Goal: Task Accomplishment & Management: Complete application form

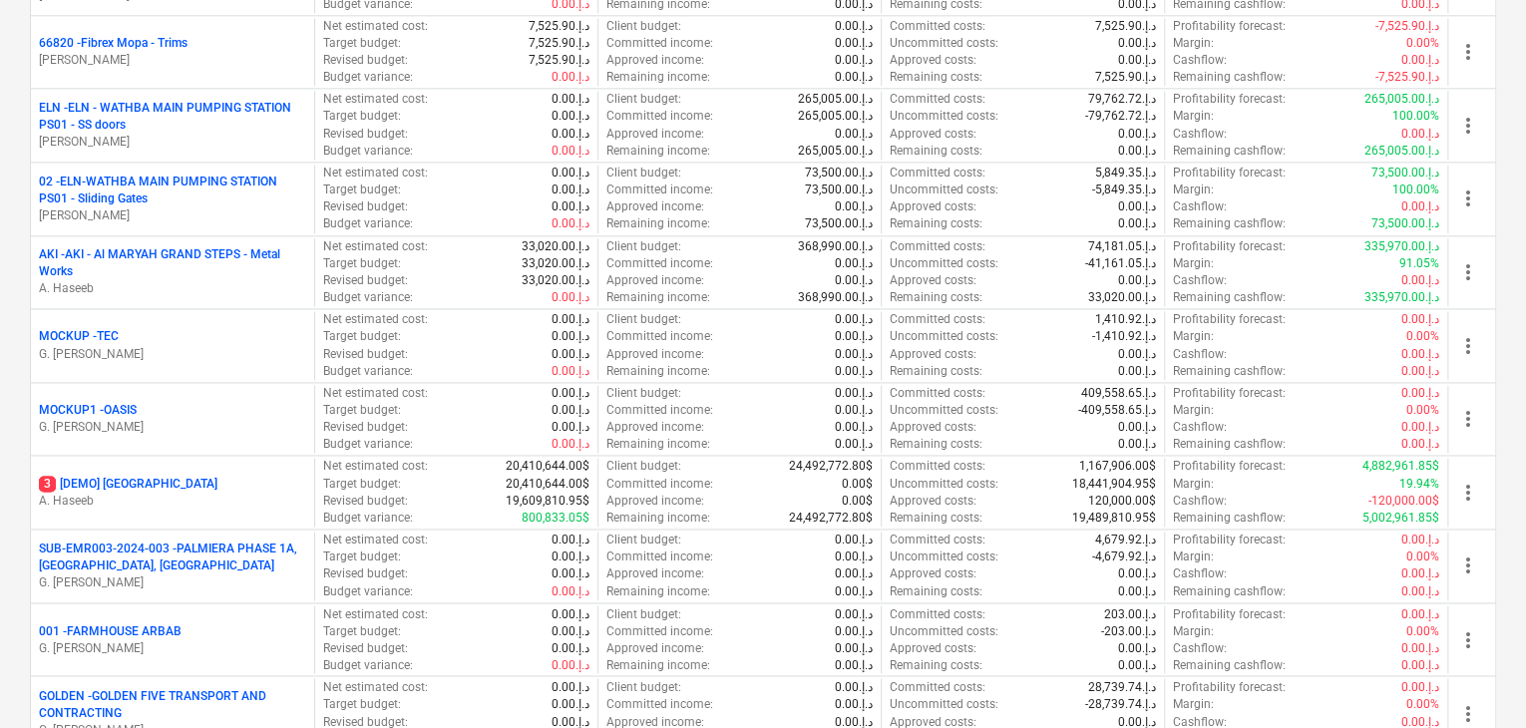
scroll to position [1596, 0]
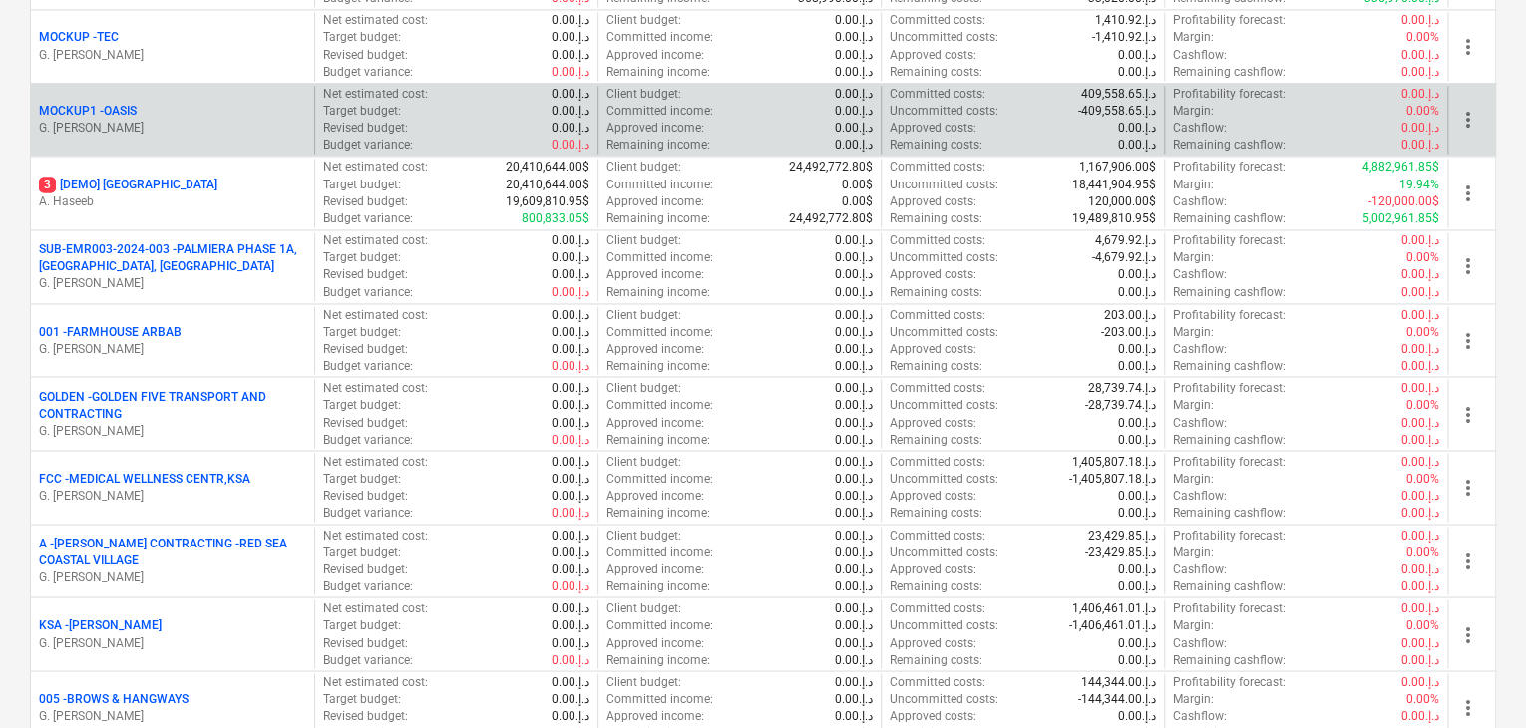
click at [159, 136] on div "MOCKUP1 - OASIS G. [PERSON_NAME]" at bounding box center [172, 120] width 283 height 69
click at [165, 109] on div "MOCKUP1 - OASIS" at bounding box center [172, 111] width 267 height 17
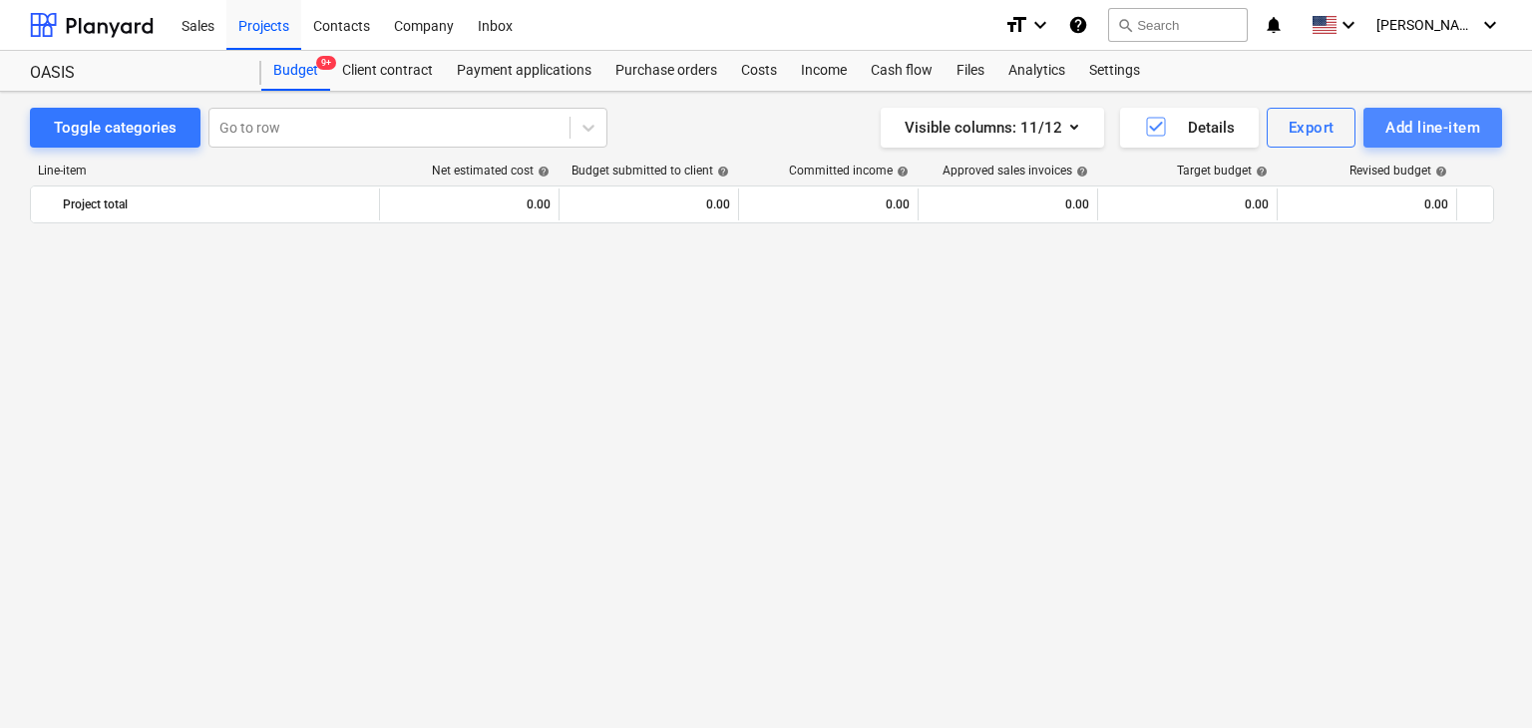
click at [1401, 134] on div "Add line-item" at bounding box center [1433, 128] width 95 height 26
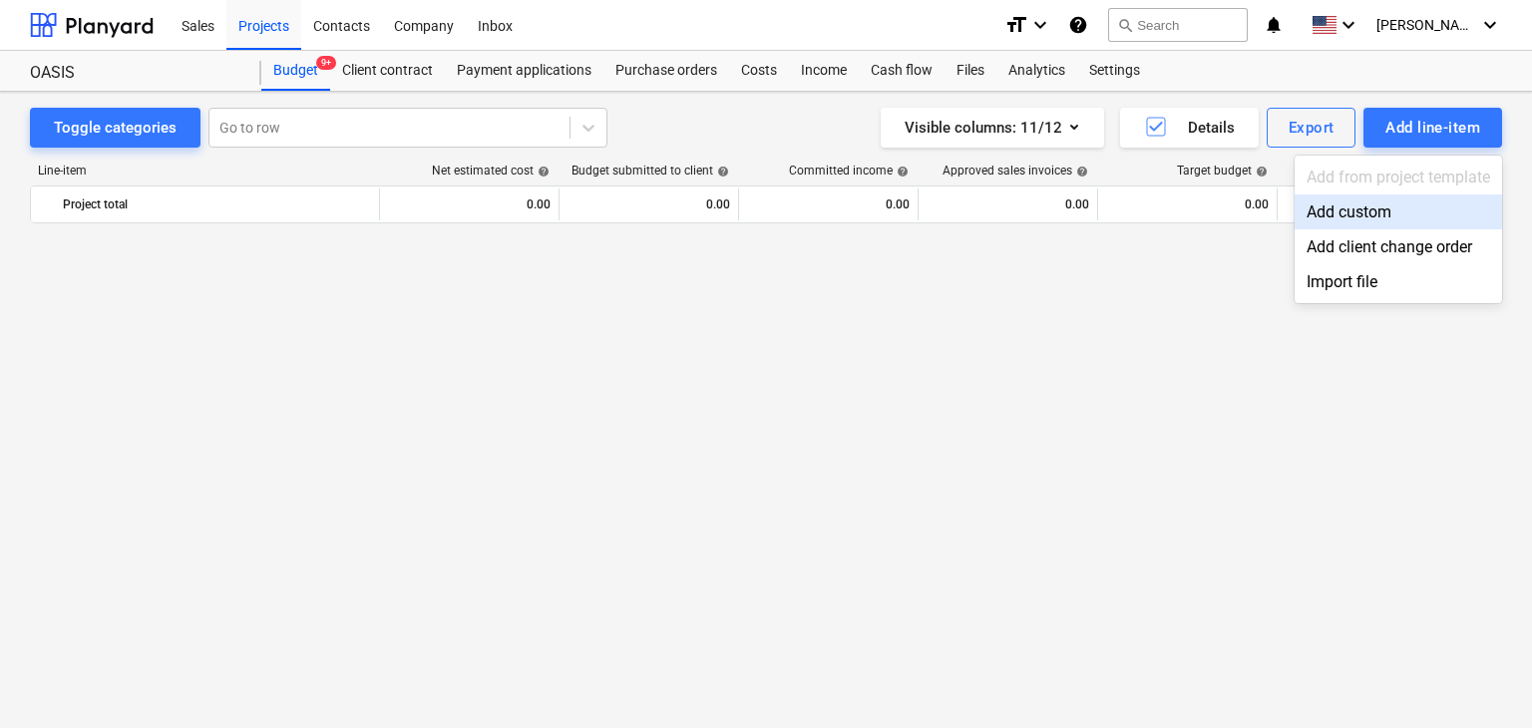
drag, startPoint x: 1401, startPoint y: 134, endPoint x: 1313, endPoint y: 213, distance: 118.0
click at [1313, 213] on div "Add custom" at bounding box center [1399, 212] width 208 height 35
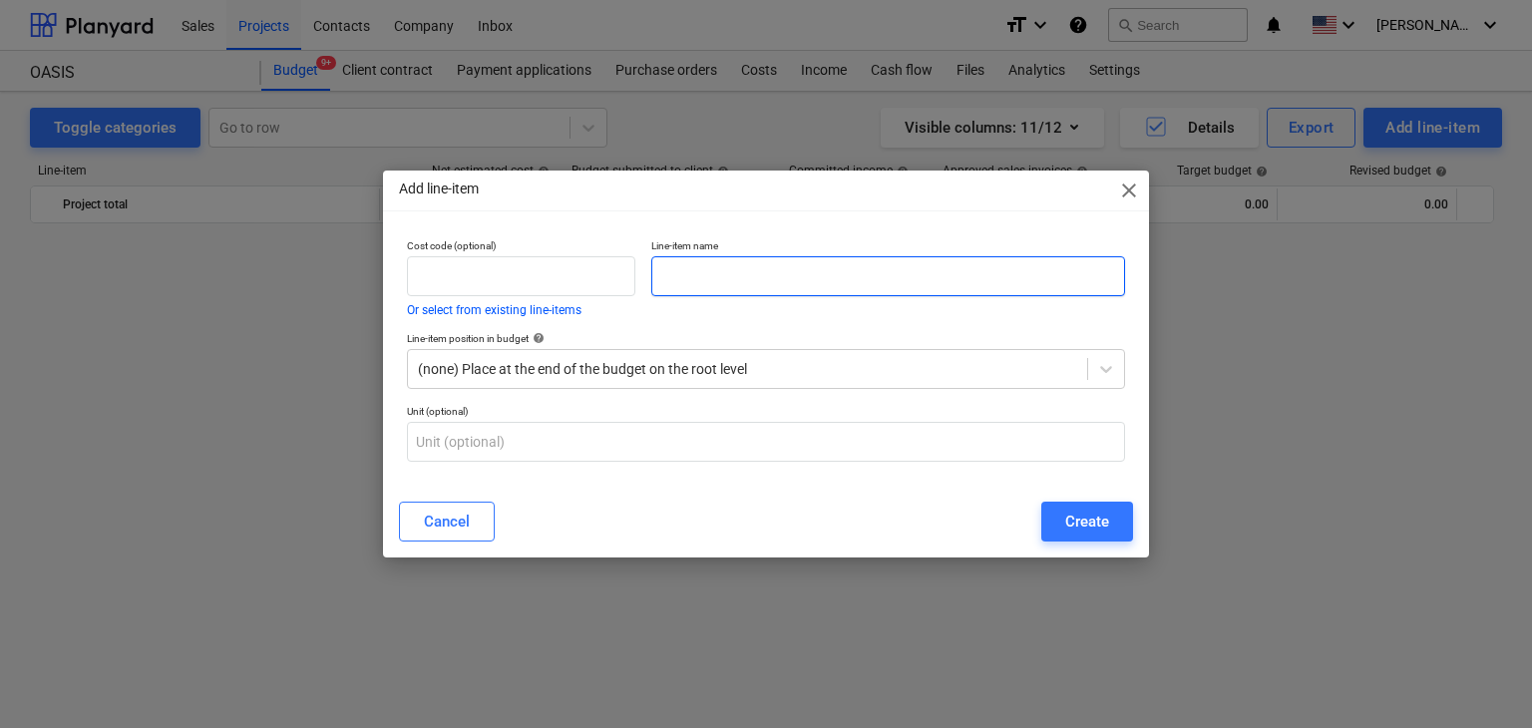
click at [822, 279] on input "text" at bounding box center [888, 276] width 474 height 40
paste input "DECORUM LB-102/30 MORTICE ROLLER LOCK 30MM BLACK 28.000 WITH 54MM CYLINDER"
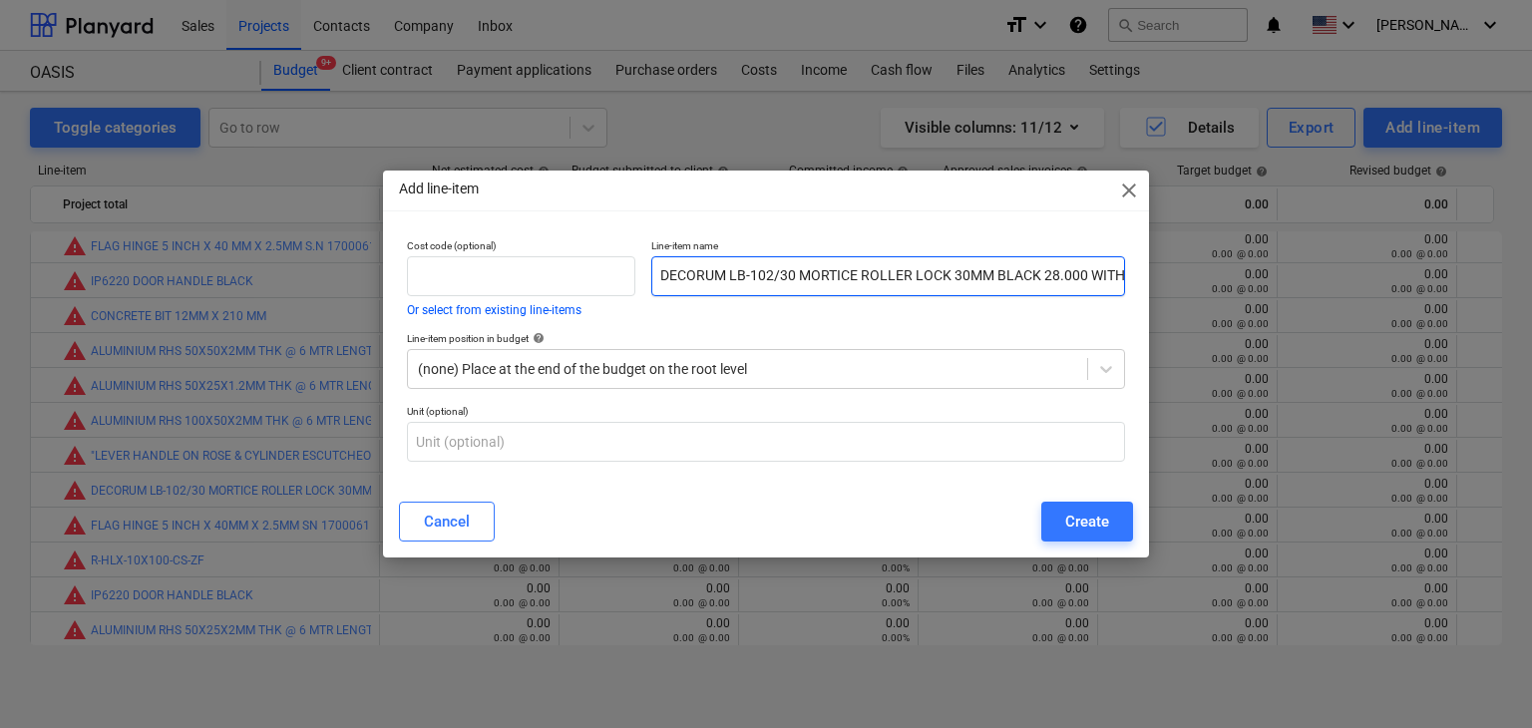
scroll to position [0, 109]
click at [974, 273] on input "DECORUM LB-102/30 MORTICE ROLLER LOCK 30MM BLACK 28.000 WITH 54MM CYLINDER" at bounding box center [888, 276] width 474 height 40
type input "DECORUM LB-102/30 MORTICE ROLLER LOCK 30MM BLACK 2 WITH 54MM CYLINDER"
click at [1085, 524] on div "Create" at bounding box center [1087, 522] width 44 height 26
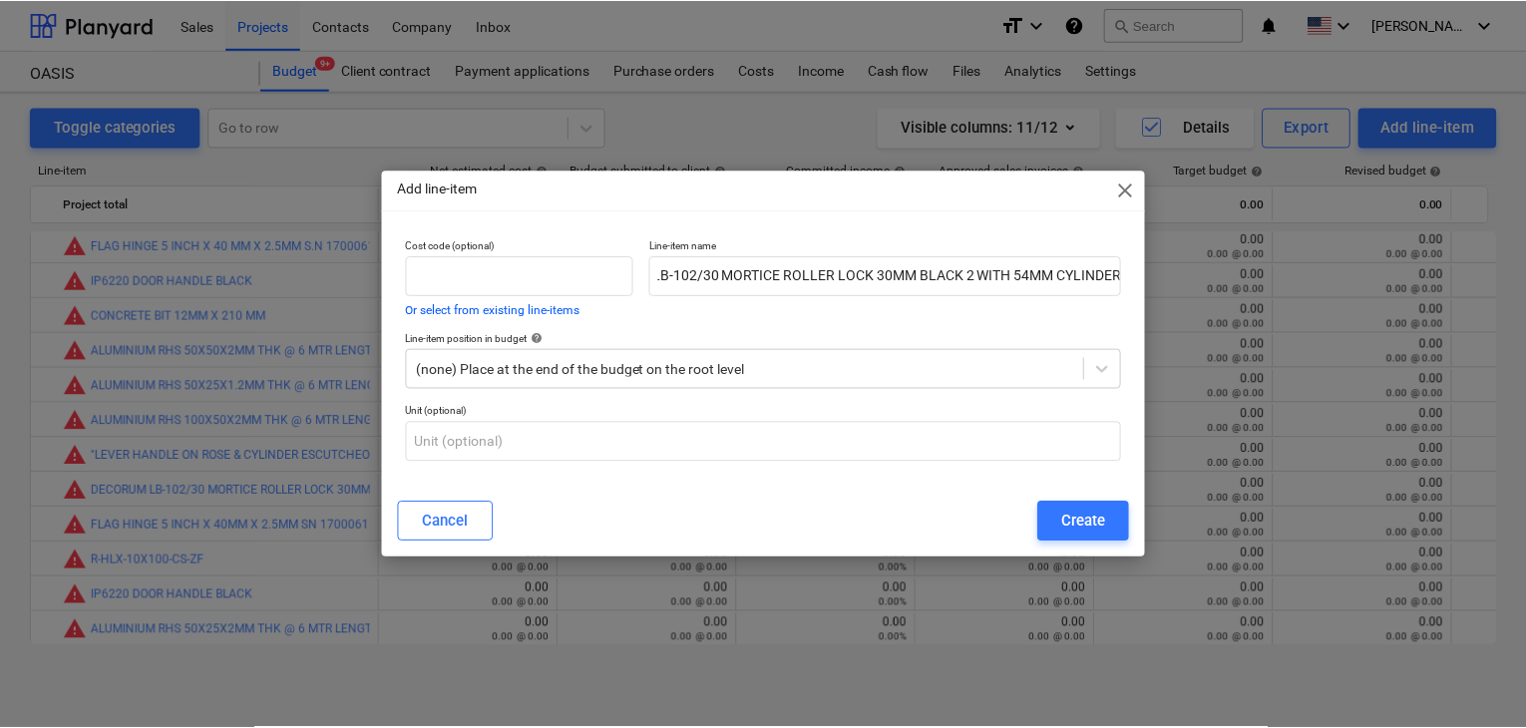
scroll to position [0, 0]
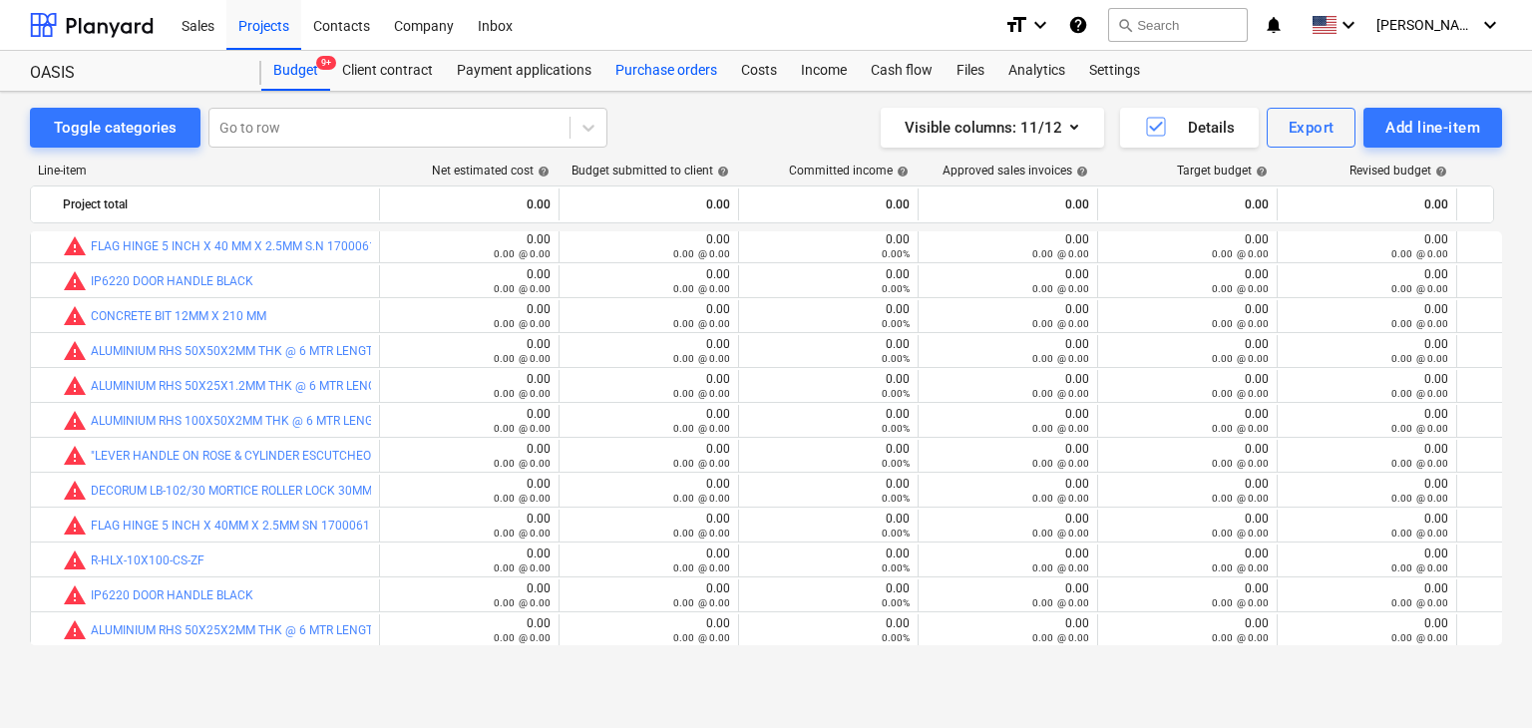
click at [664, 84] on div "Purchase orders" at bounding box center [667, 71] width 126 height 40
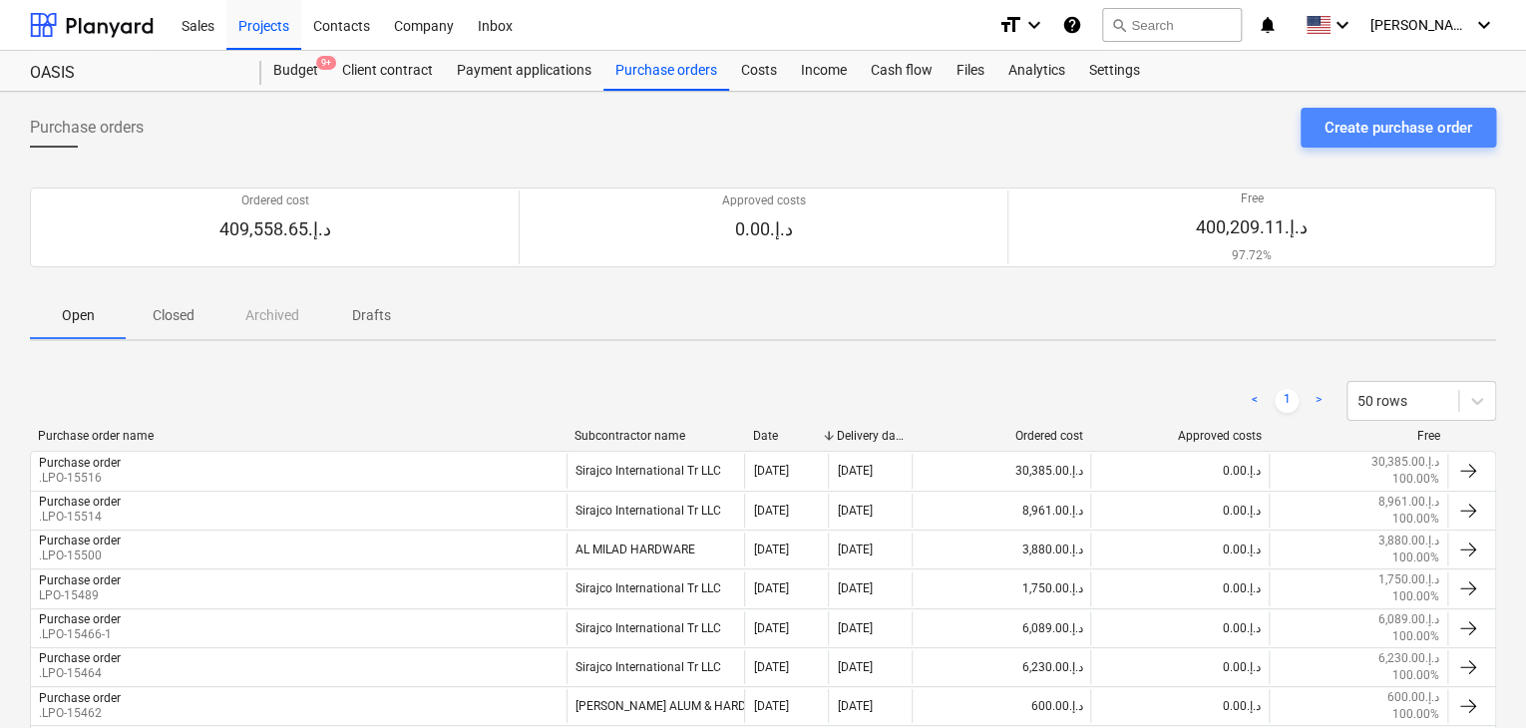
click at [1349, 134] on div "Create purchase order" at bounding box center [1399, 128] width 148 height 26
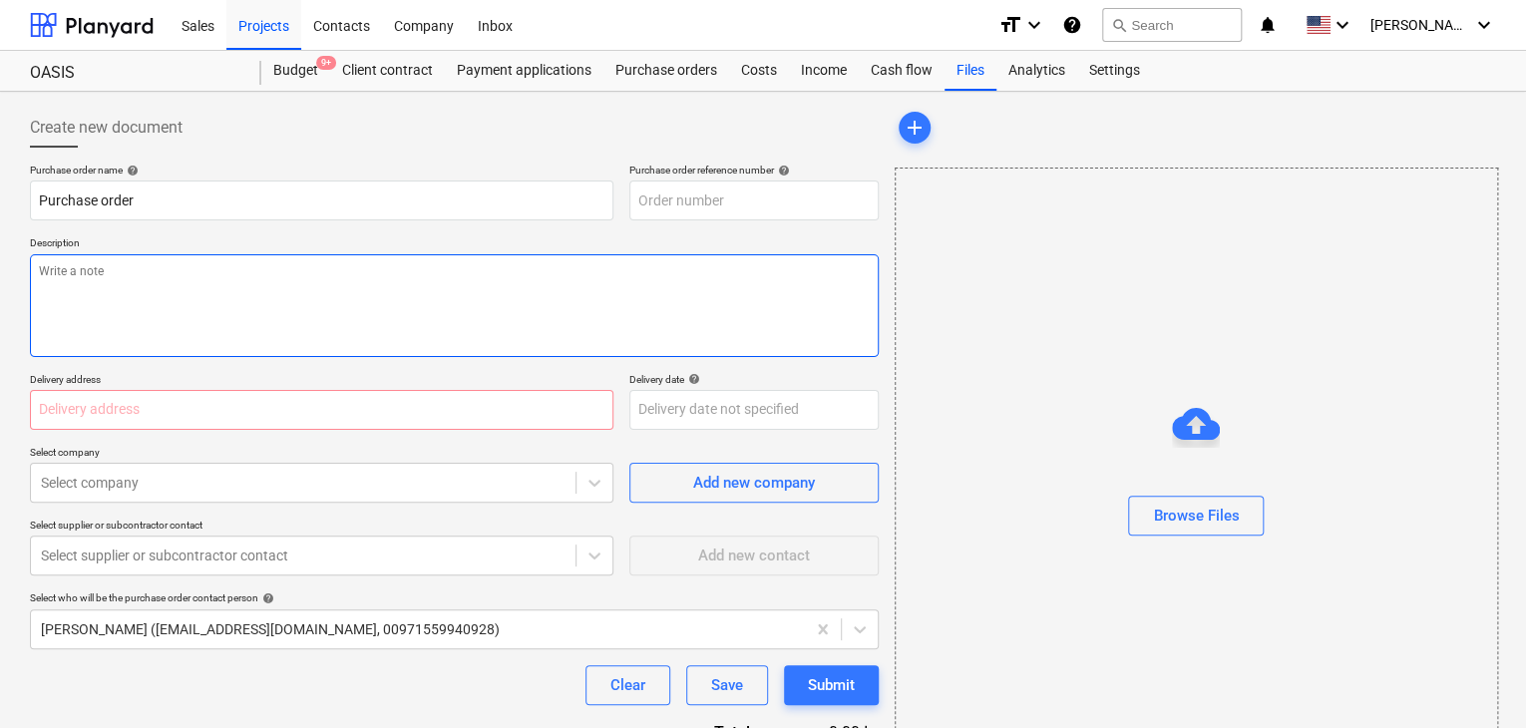
click at [583, 343] on textarea at bounding box center [454, 305] width 849 height 103
type textarea "x"
type input "MOCKUP1-PO-057"
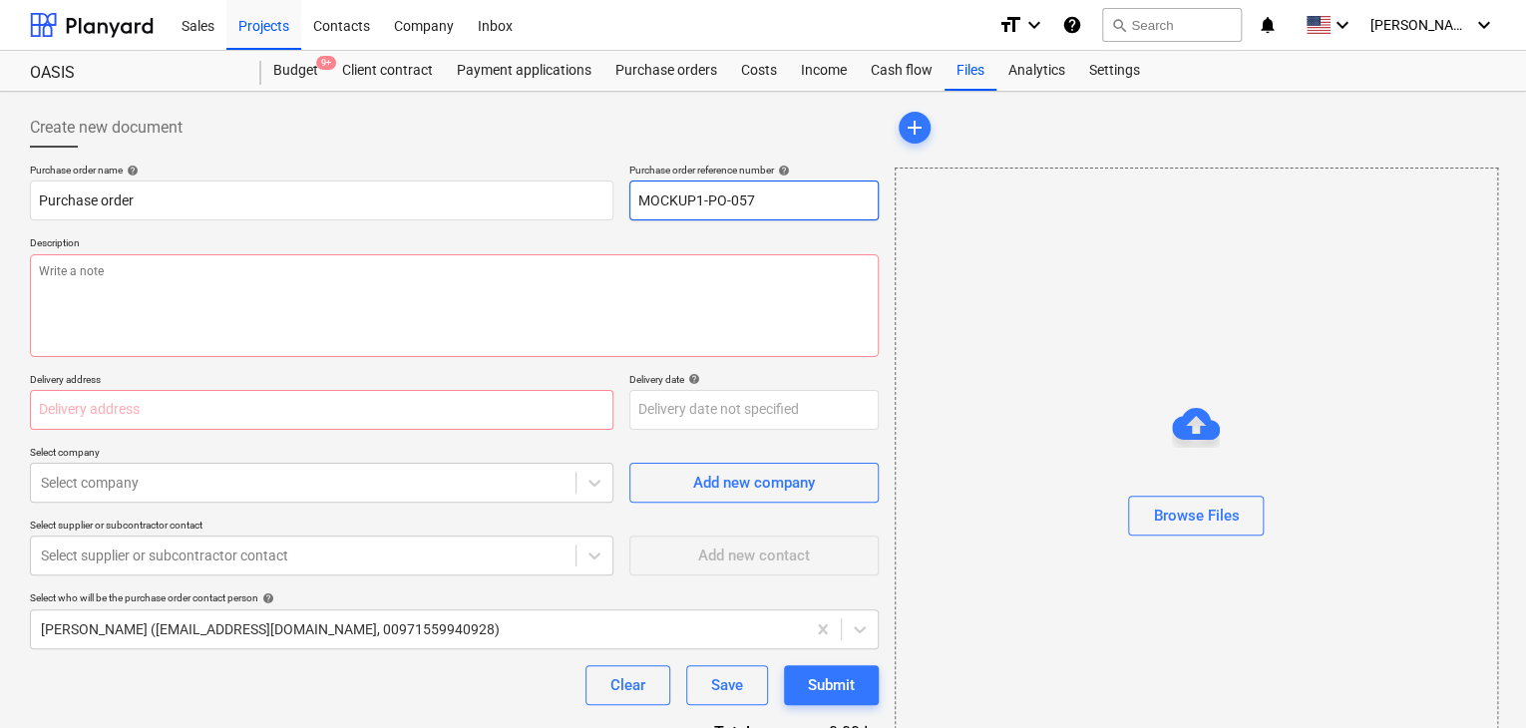
drag, startPoint x: 768, startPoint y: 196, endPoint x: 623, endPoint y: 200, distance: 145.7
click at [623, 200] on div "Purchase order name help Purchase order Purchase order reference number help MO…" at bounding box center [454, 192] width 849 height 57
type textarea "x"
type input "."
type textarea "x"
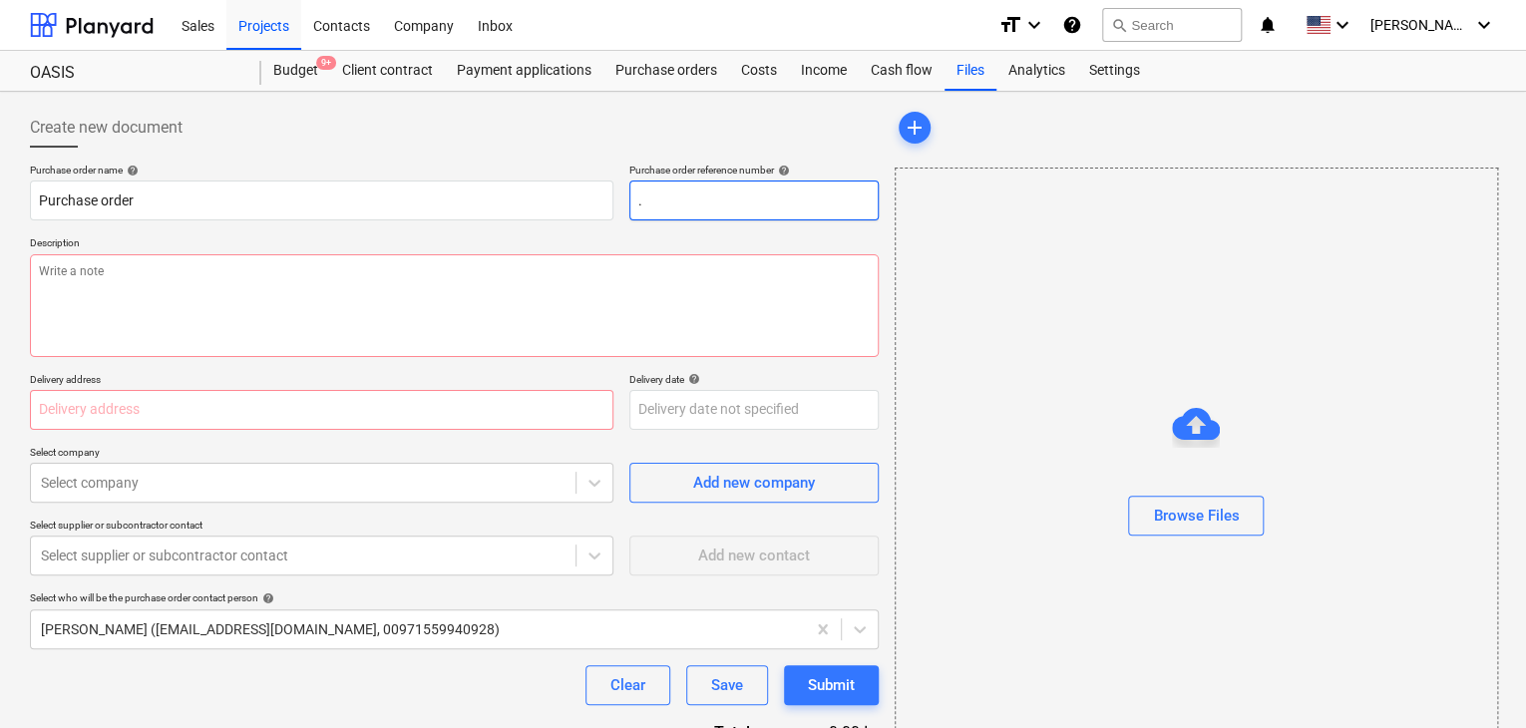
type input ".L"
type textarea "x"
type input ".LP"
type textarea "x"
type input ".LPO"
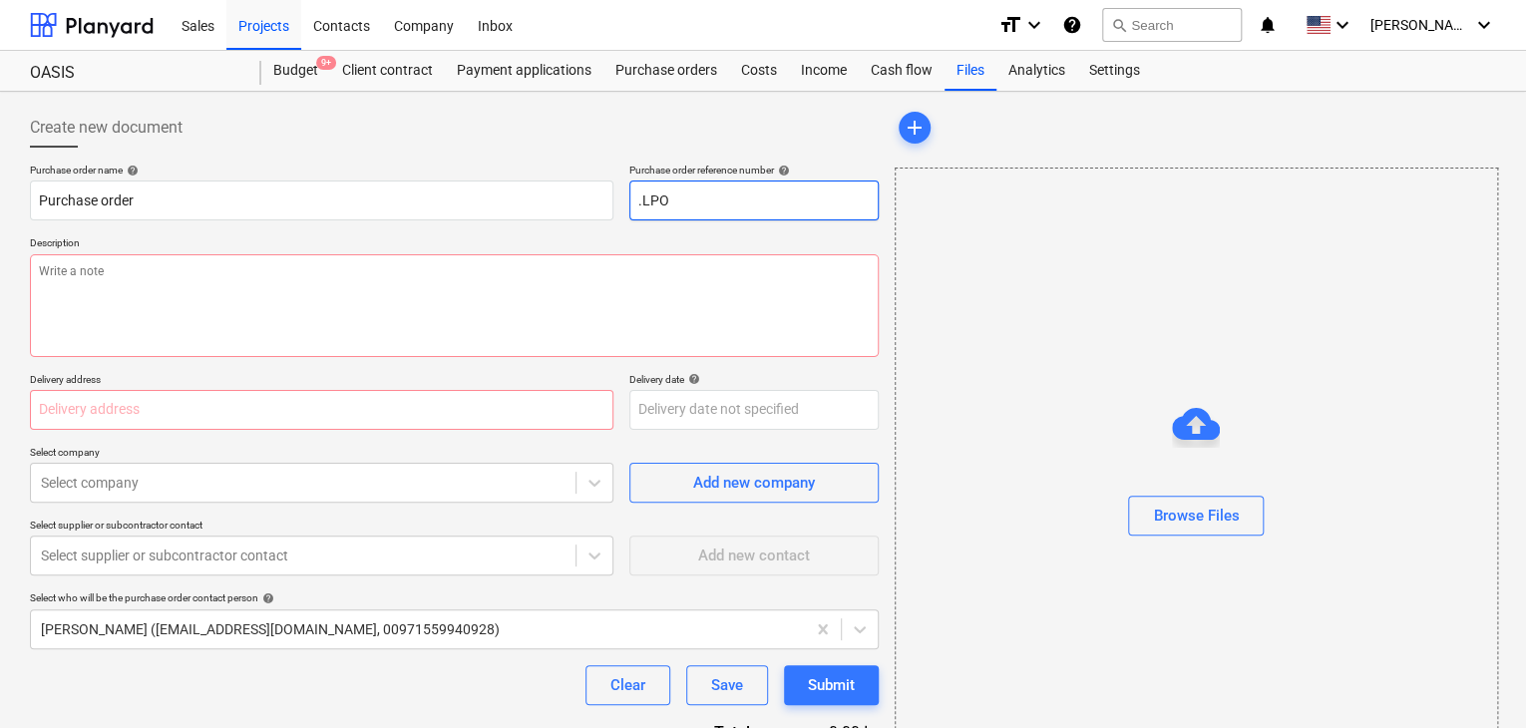
type textarea "x"
type input ".LPO-"
type textarea "x"
type input ".LPO-1"
type textarea "x"
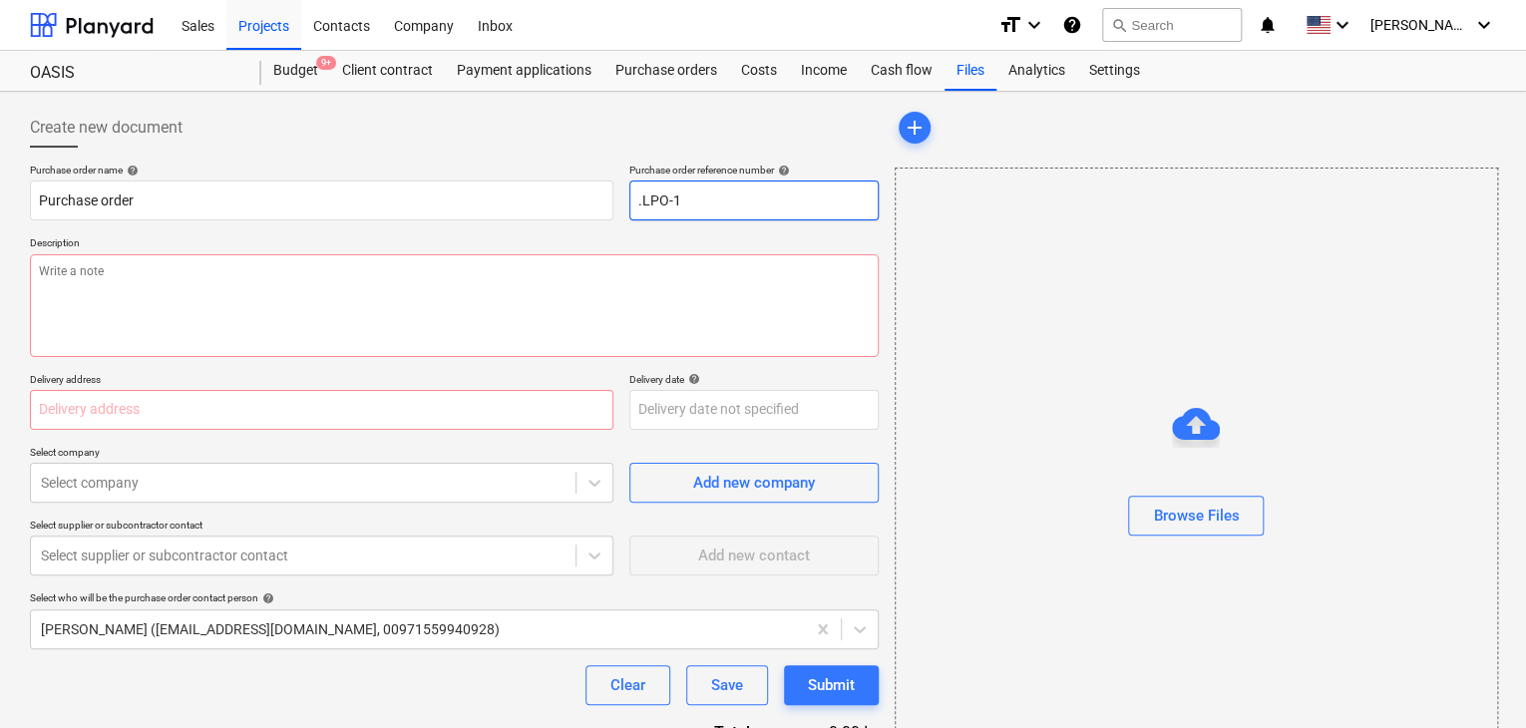
type input ".LPO-15"
type textarea "x"
type input ".LPO-155"
type textarea "x"
type input ".LPO-1551"
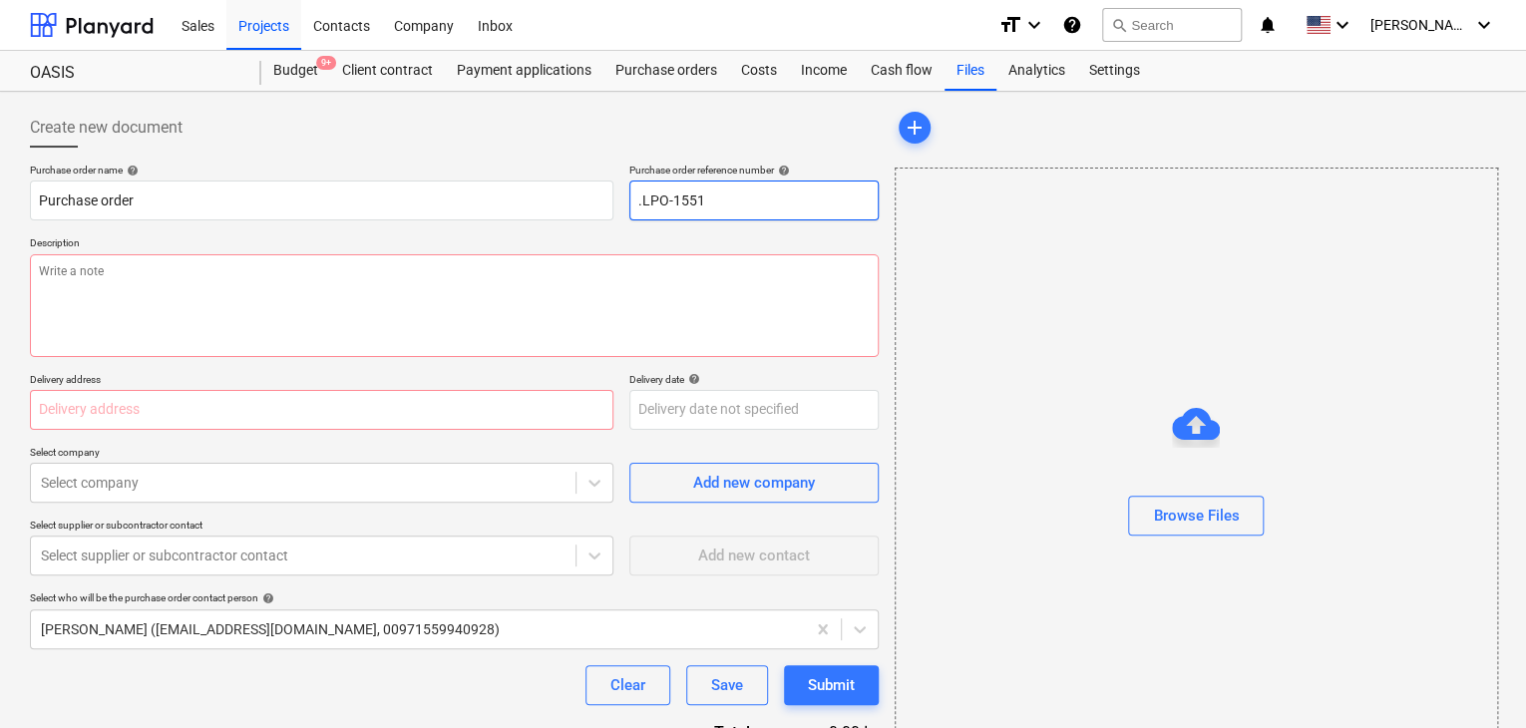
type textarea "x"
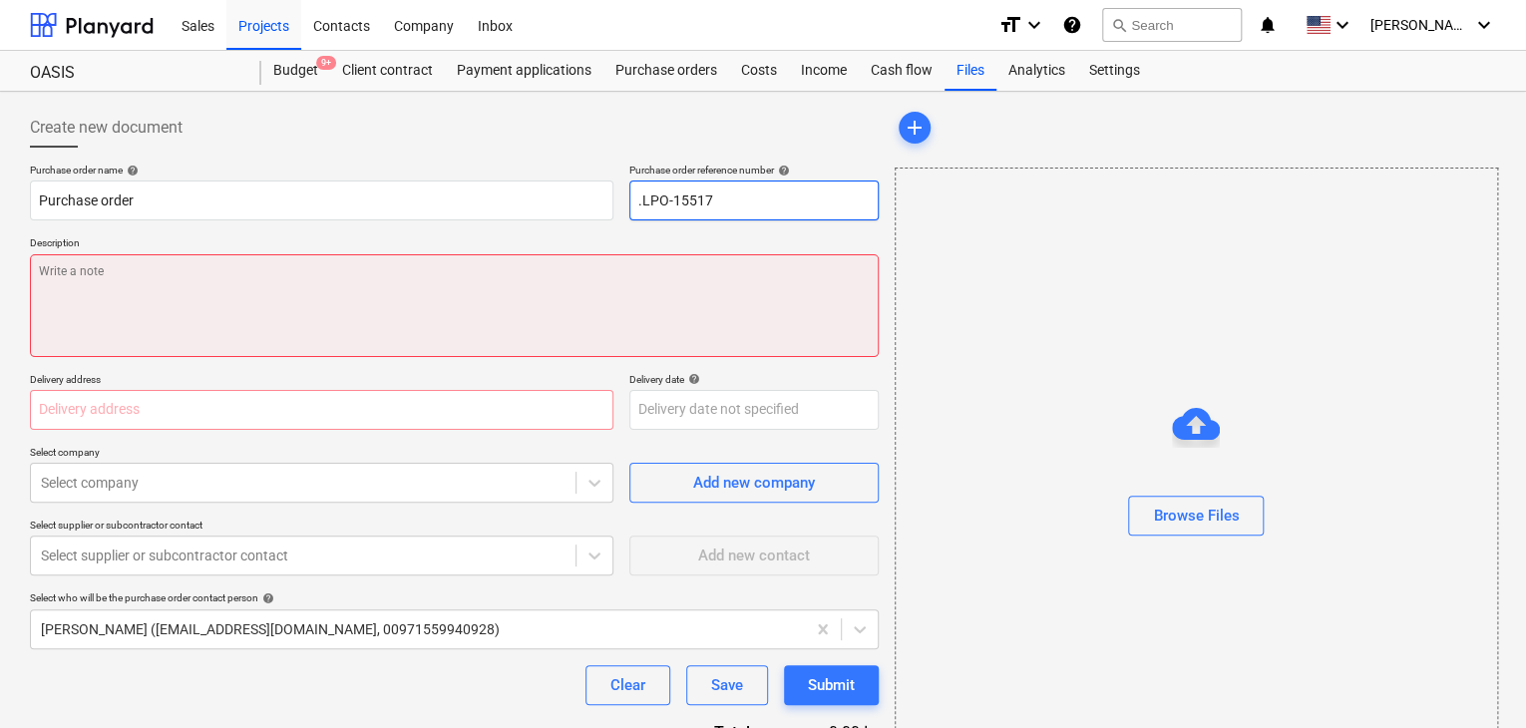
type input ".LPO-15517"
click at [80, 287] on textarea at bounding box center [454, 305] width 849 height 103
type textarea "x"
type textarea "1"
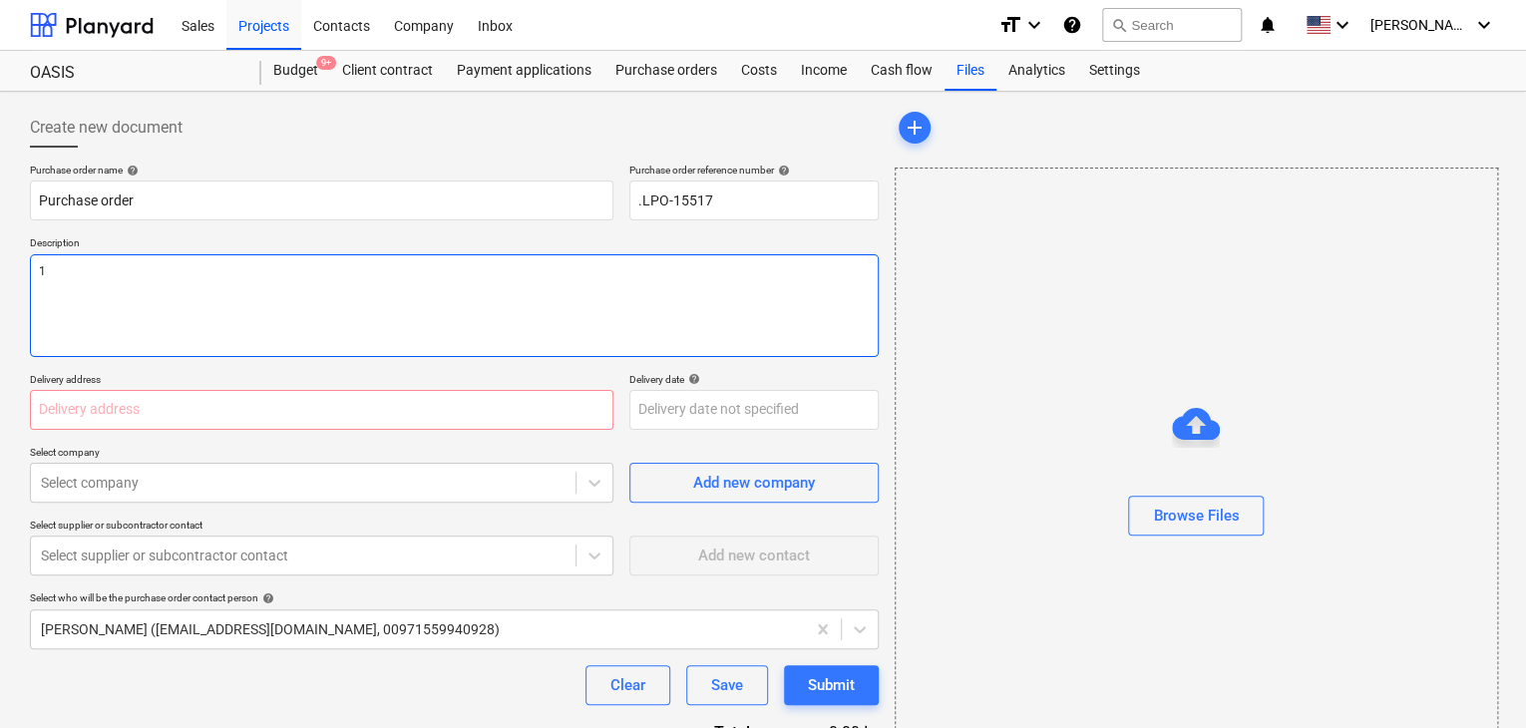
type textarea "x"
type textarea "12"
type textarea "x"
type textarea "12/"
type textarea "x"
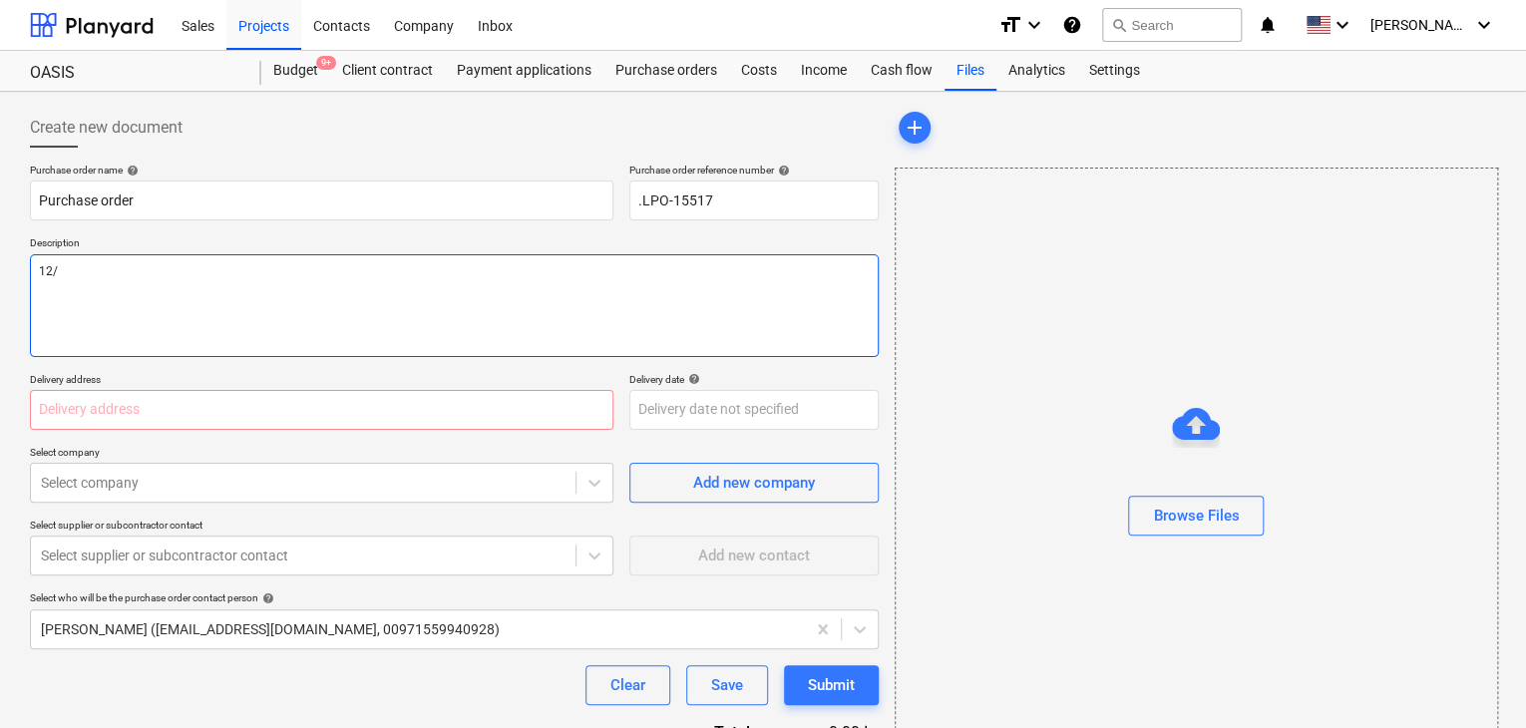
type textarea "12/S"
type textarea "x"
type textarea "12/SE"
type textarea "x"
type textarea "12/SEP"
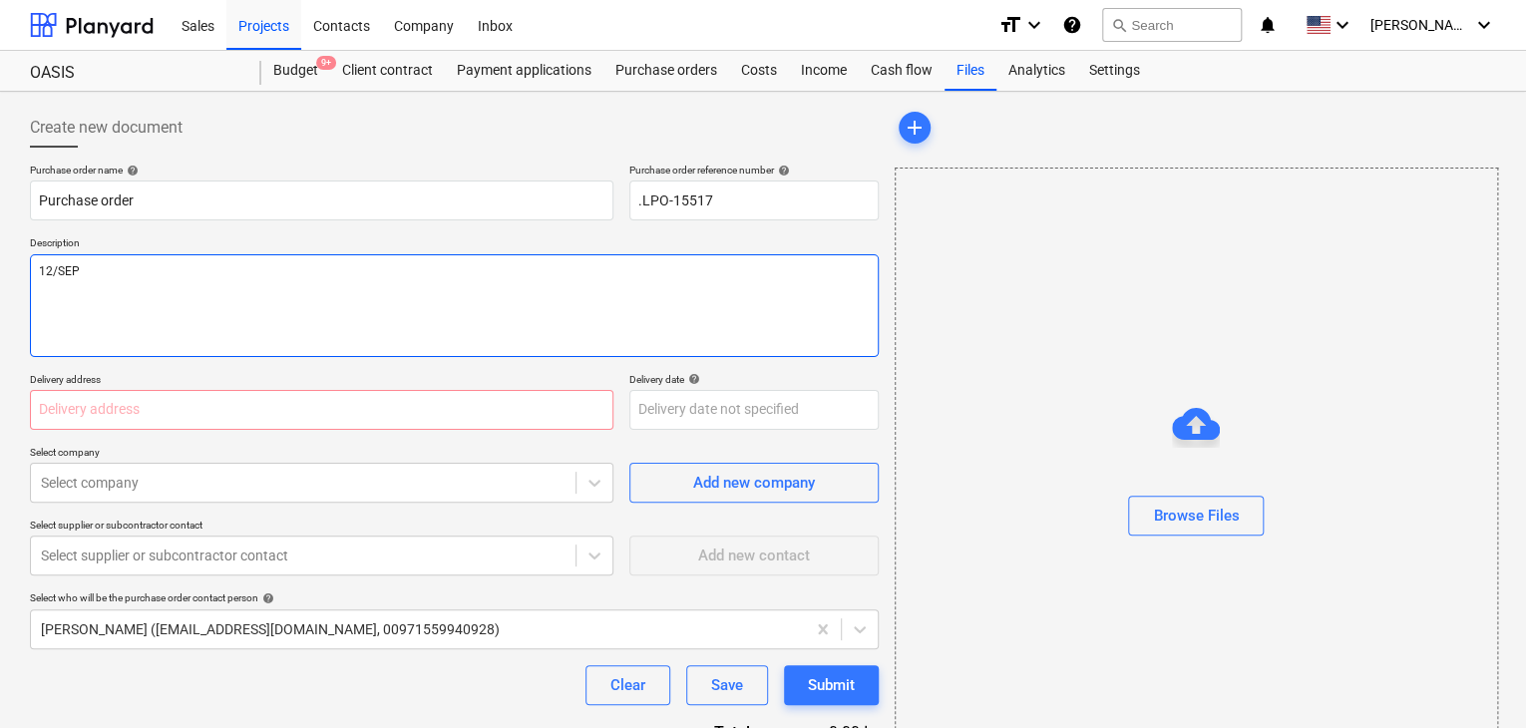
type textarea "x"
type textarea "12/SEP/"
type textarea "x"
type textarea "12/[DATE]"
type textarea "x"
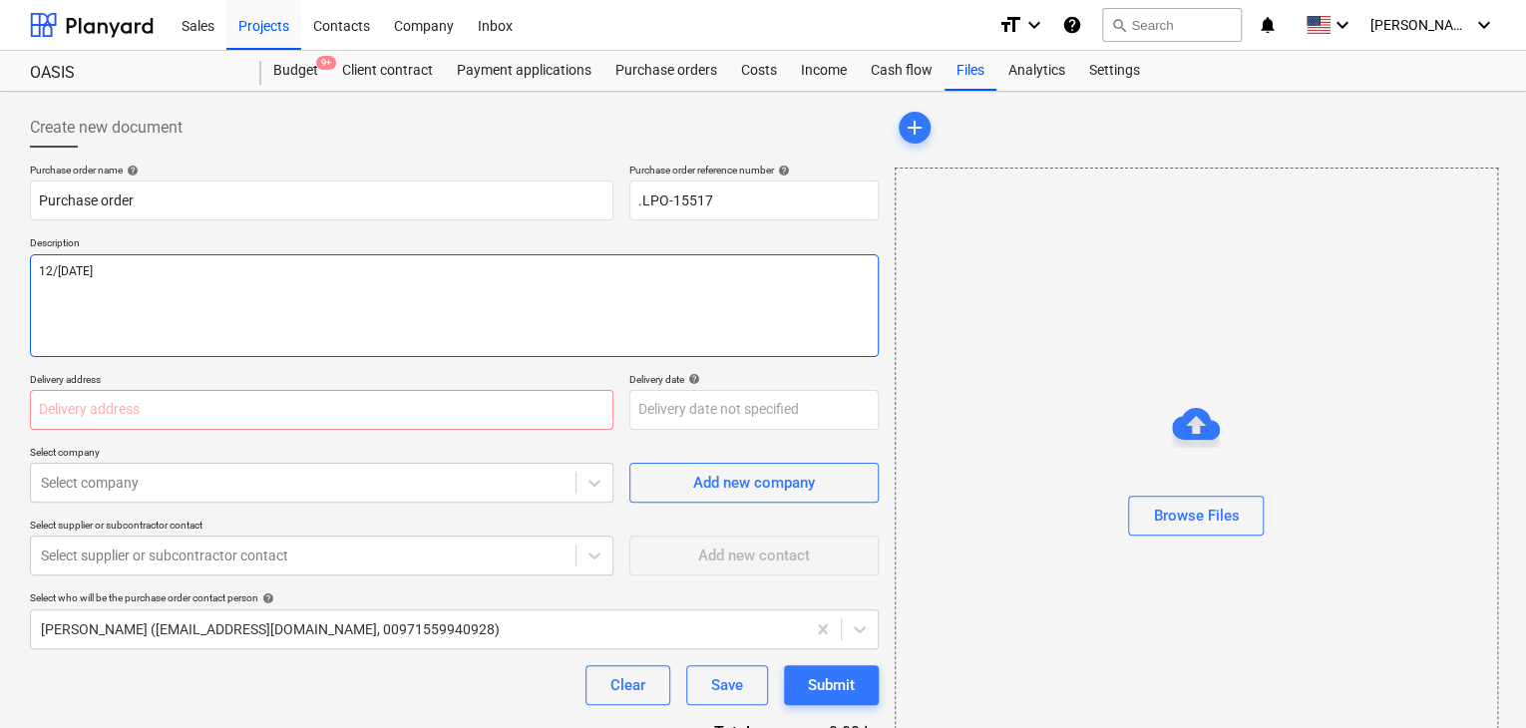
type textarea "[DATE]"
type textarea "x"
type textarea "[DATE]"
type textarea "x"
type textarea "[DATE]"
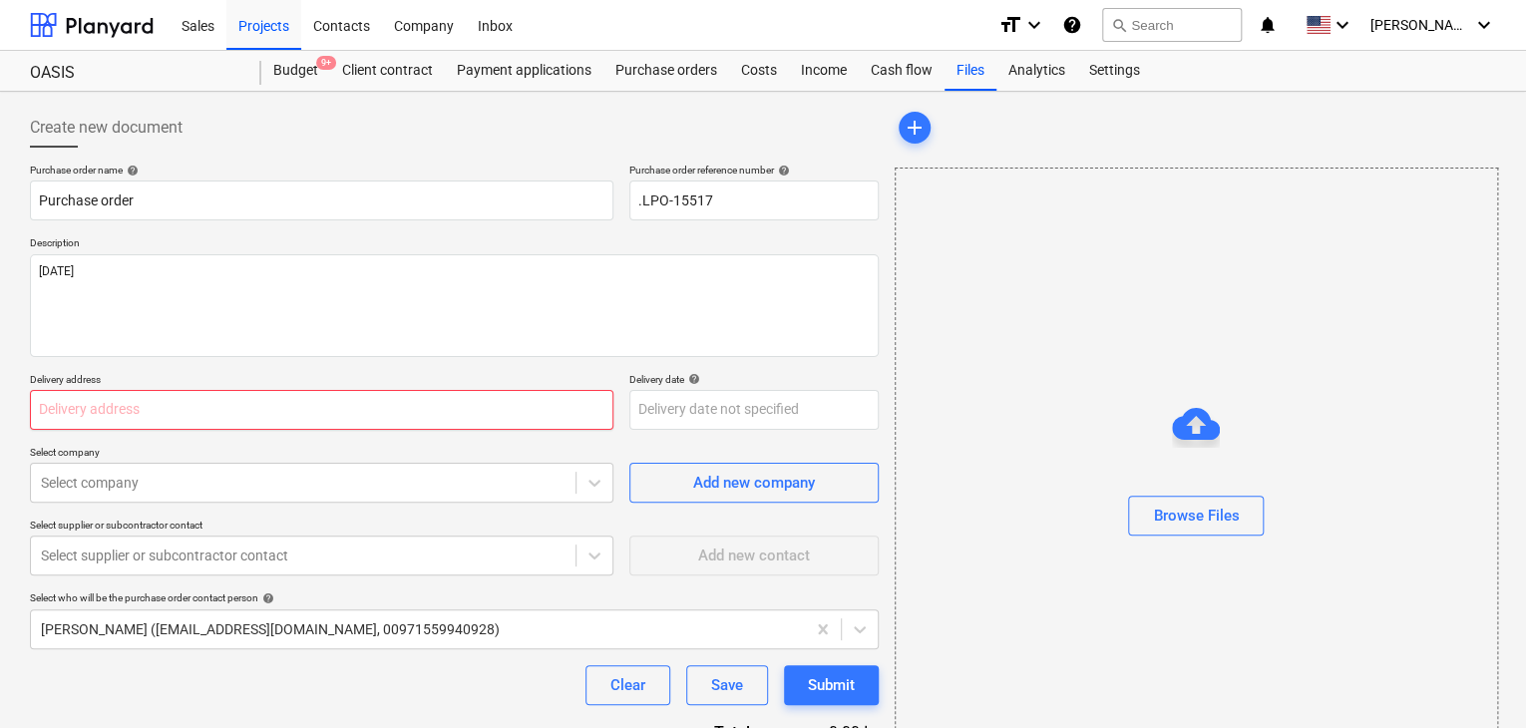
click at [161, 414] on input "text" at bounding box center [322, 410] width 584 height 40
type textarea "x"
type input "L"
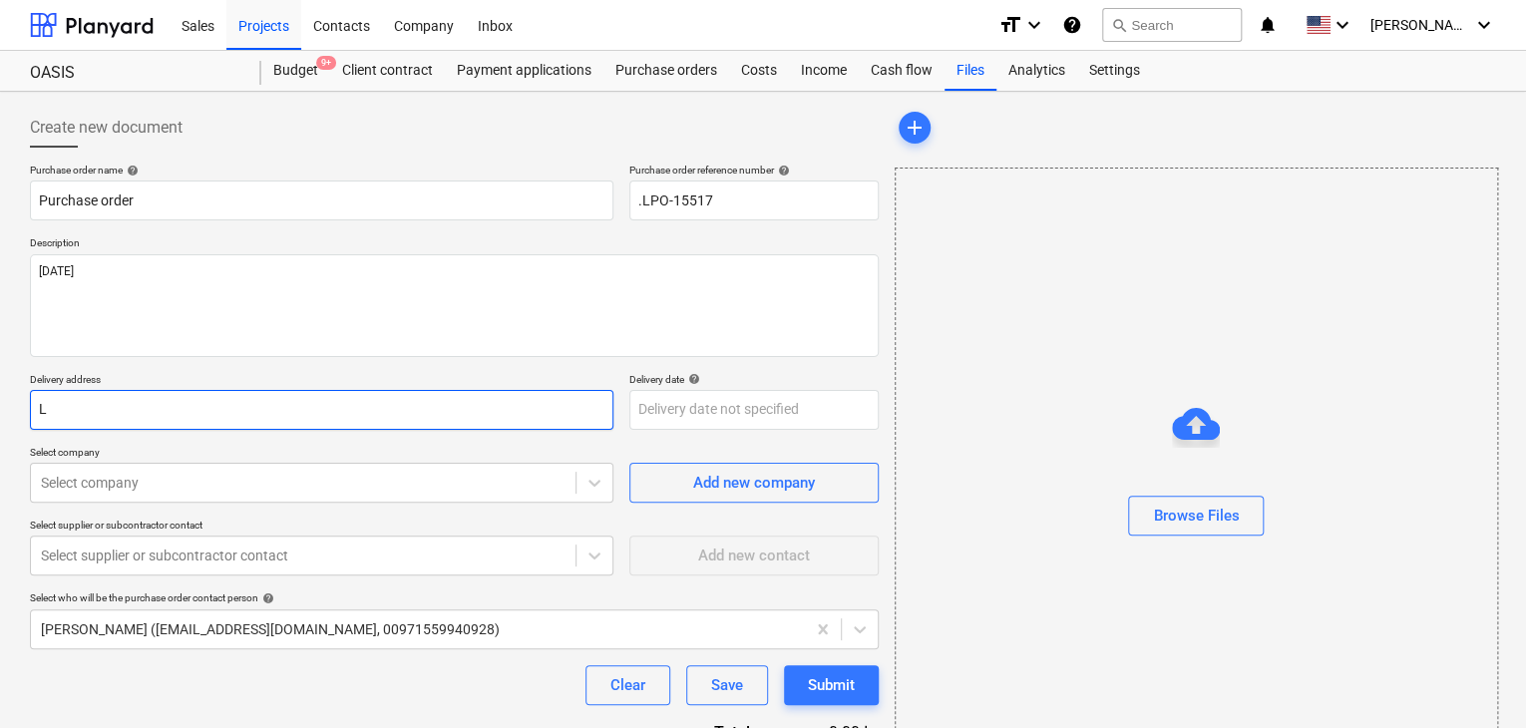
type textarea "x"
type input "LU"
type textarea "x"
type input "LUC"
type textarea "x"
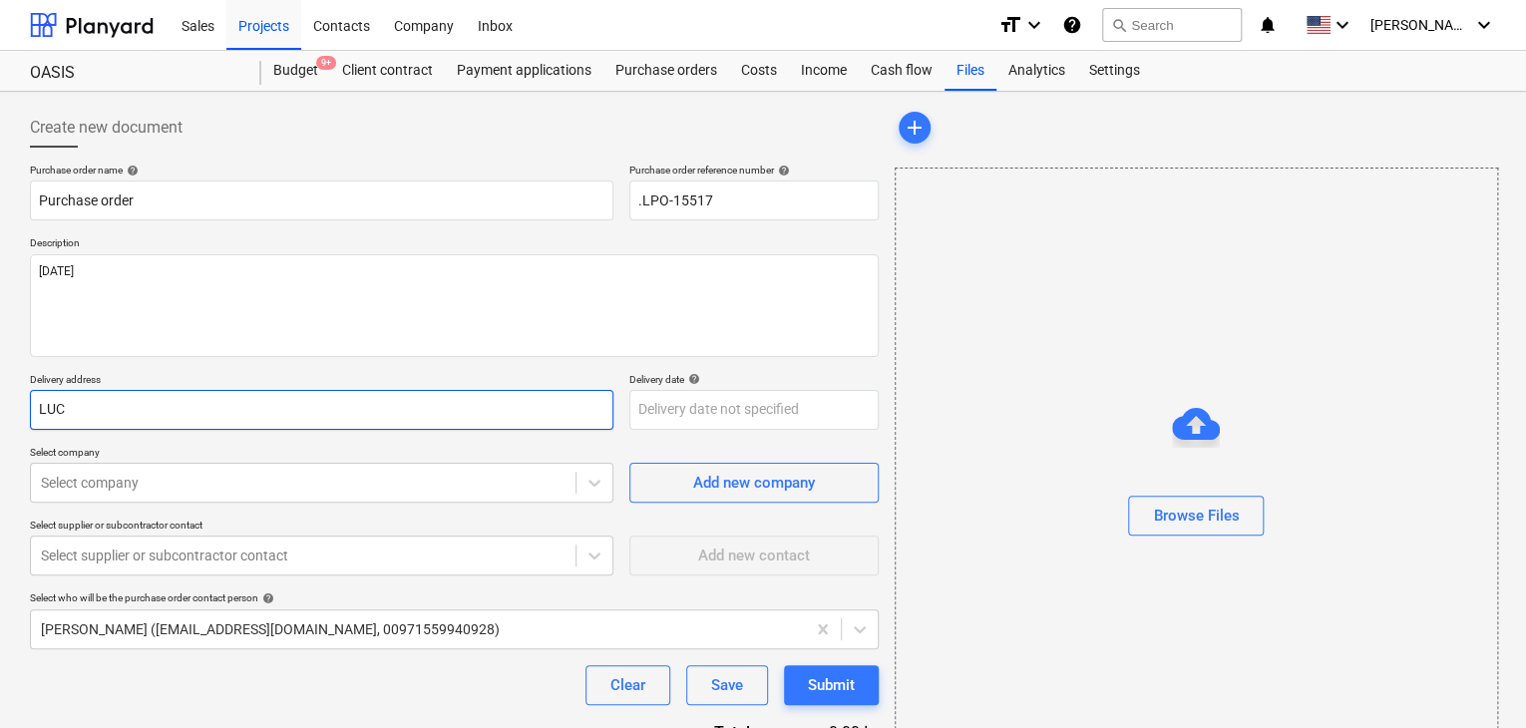
type input "LUCK"
type textarea "x"
type input "LUCKY"
type textarea "x"
type input "LUCKY"
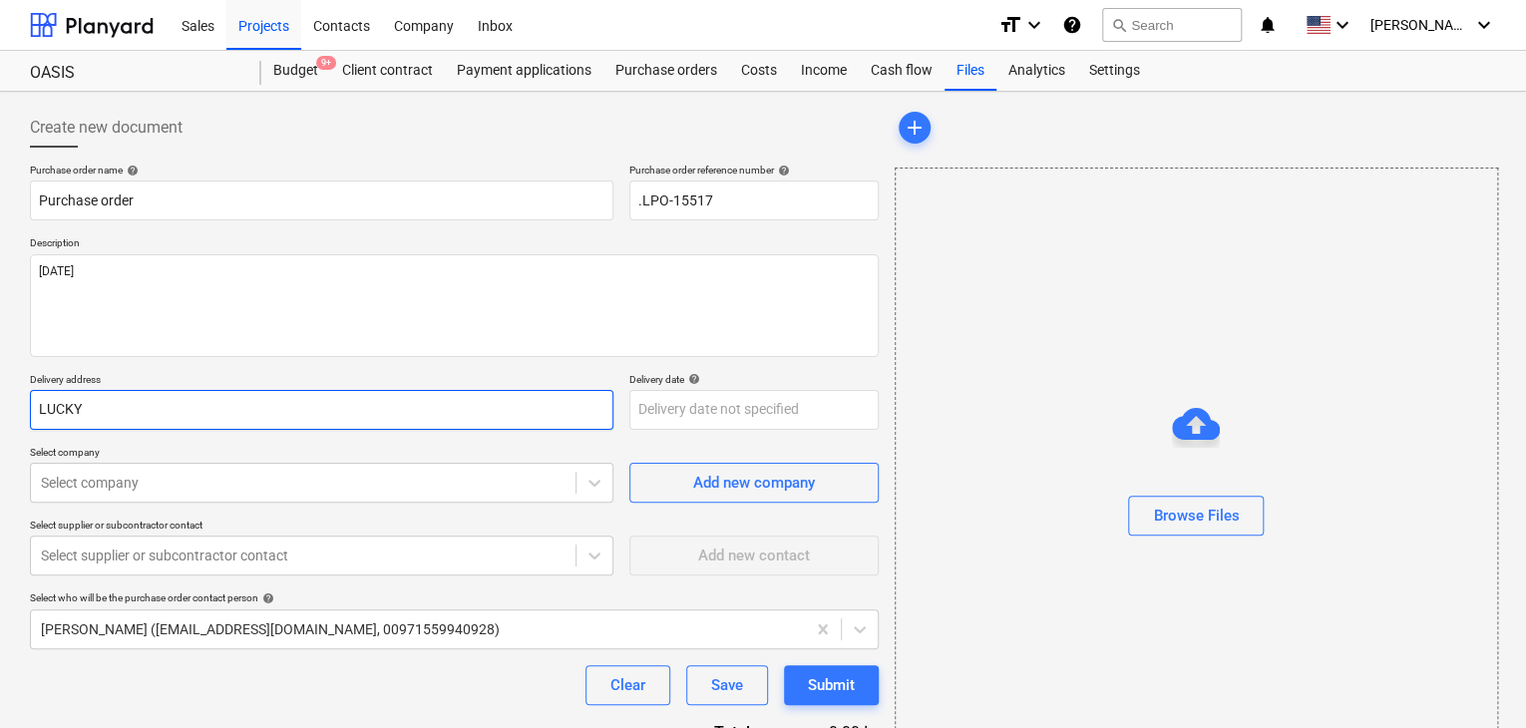
type textarea "x"
type input "LUCKY EN"
type textarea "x"
type input "LUCKY ENG"
type textarea "x"
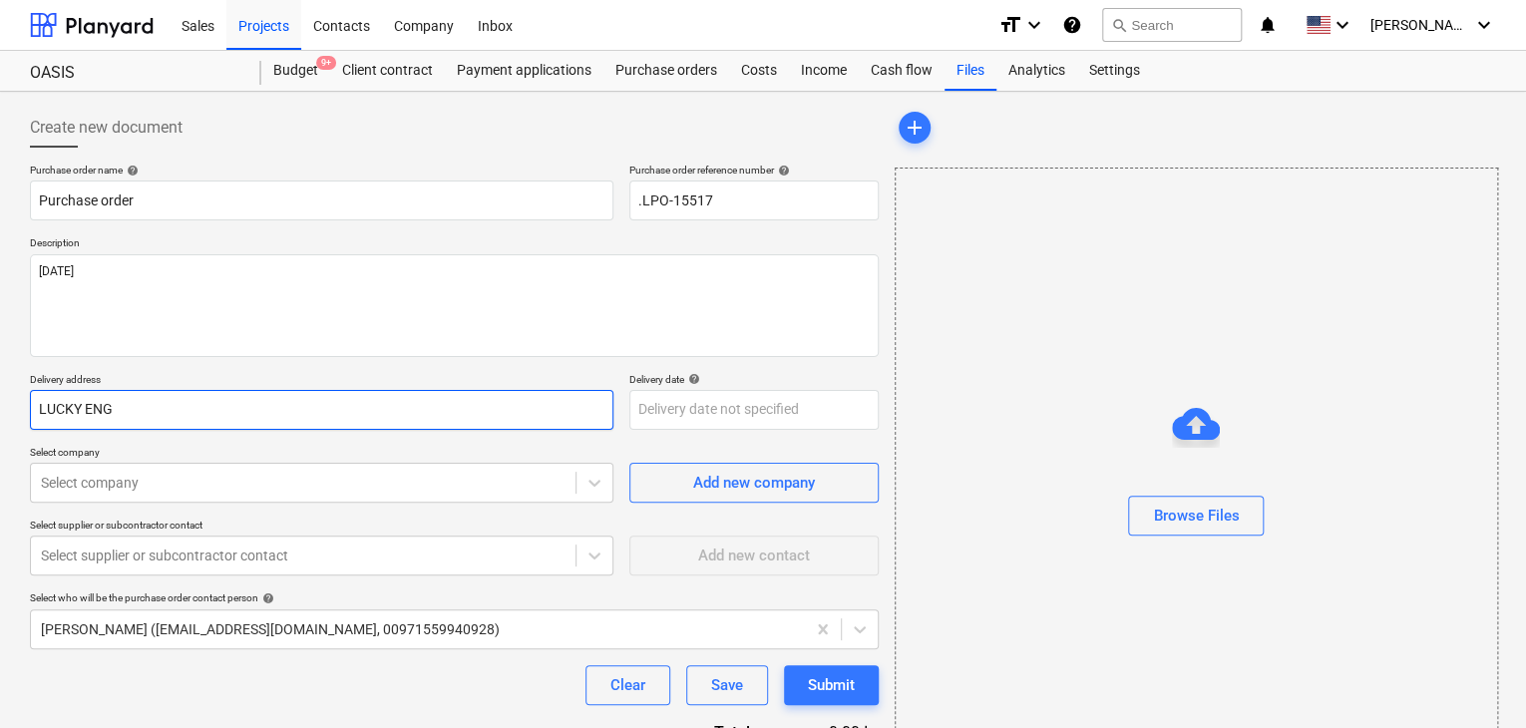
type input "LUCKY ENGI"
type textarea "x"
type input "LUCKY ENGIN"
type textarea "x"
type input "LUCKY ENGINE"
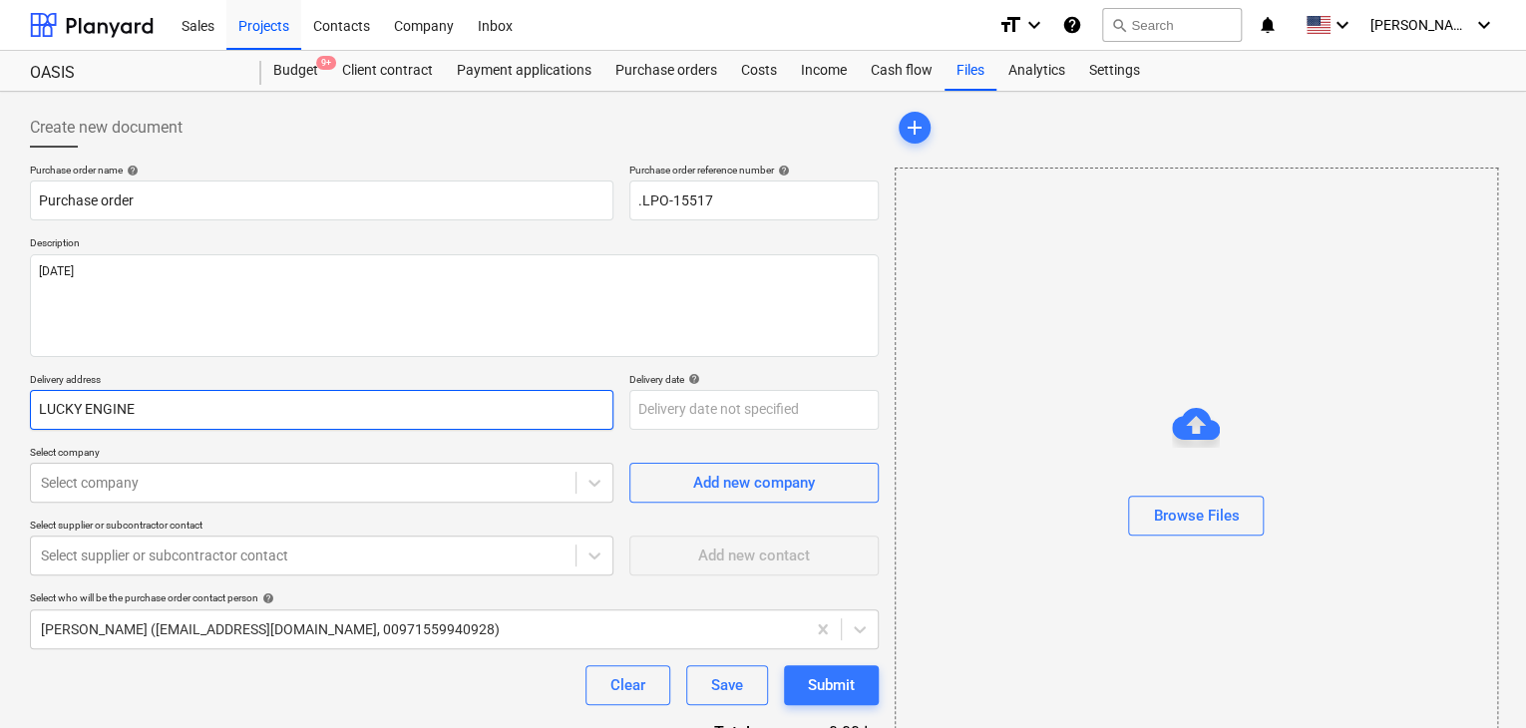
type textarea "x"
type input "LUCKY ENGINEE"
type textarea "x"
type input "LUCKY ENGINEER"
type textarea "x"
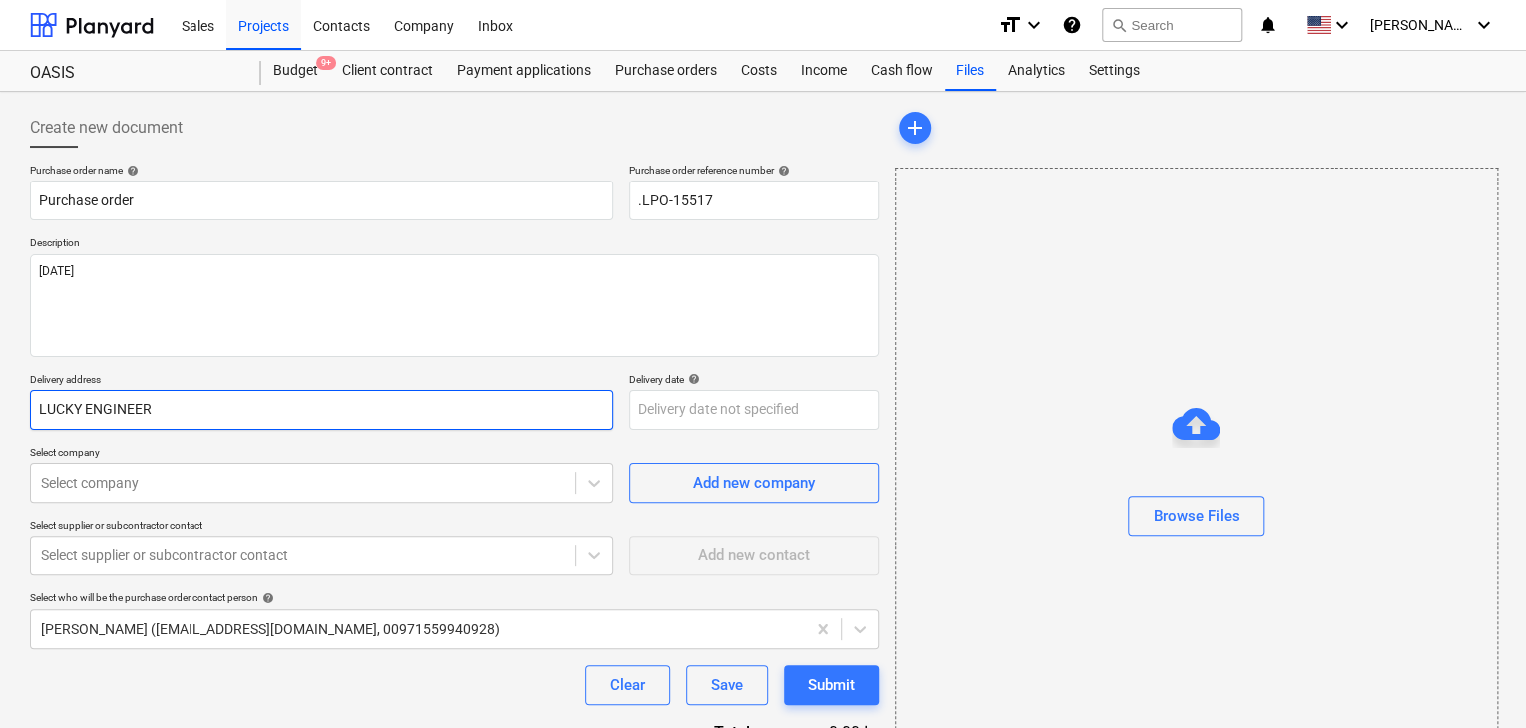
type input "LUCKY ENGINEERI"
type textarea "x"
type input "LUCKY ENGINEERIN"
type textarea "x"
type input "LUCKY ENGINEERING"
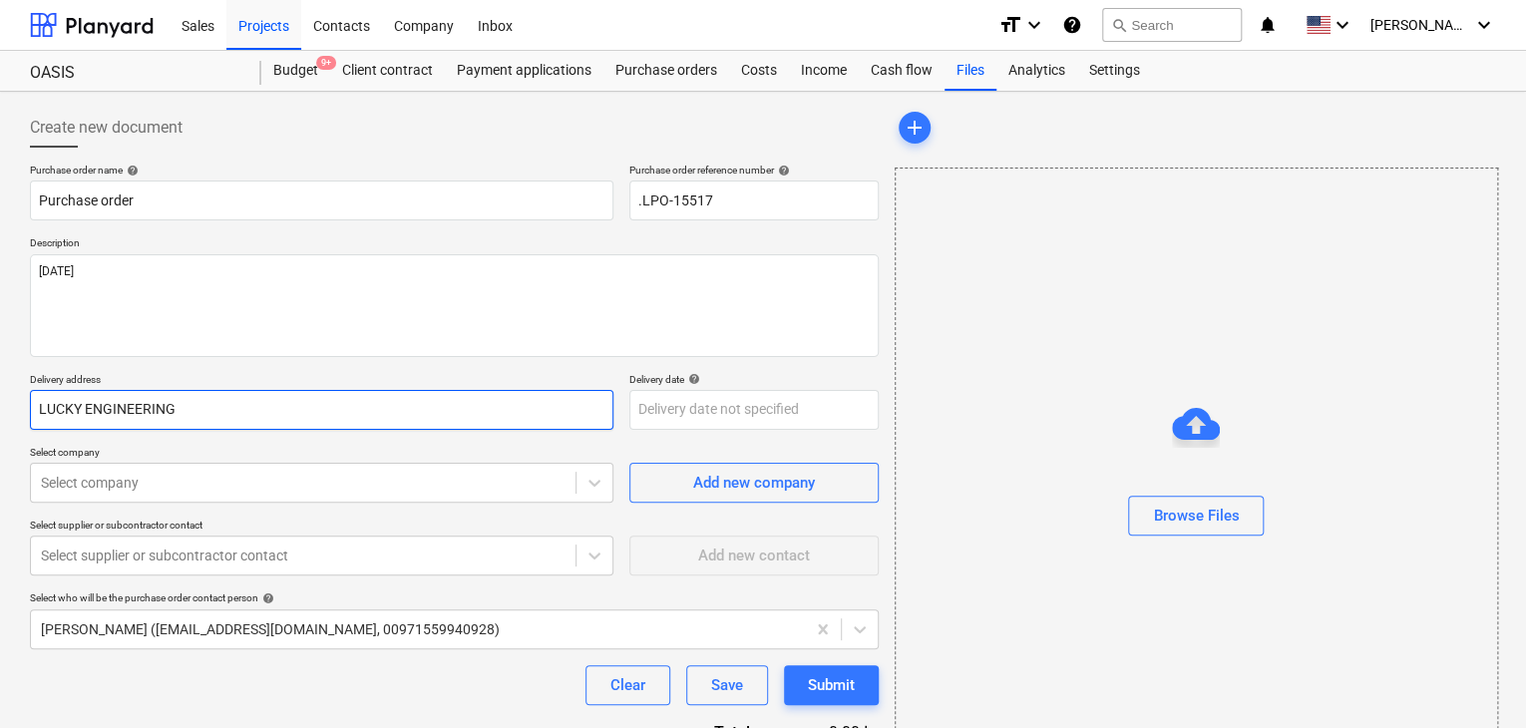
type textarea "x"
type input "LUCKY ENGINEERING"
type textarea "x"
type input "LUCKY ENGINEERING S"
type textarea "x"
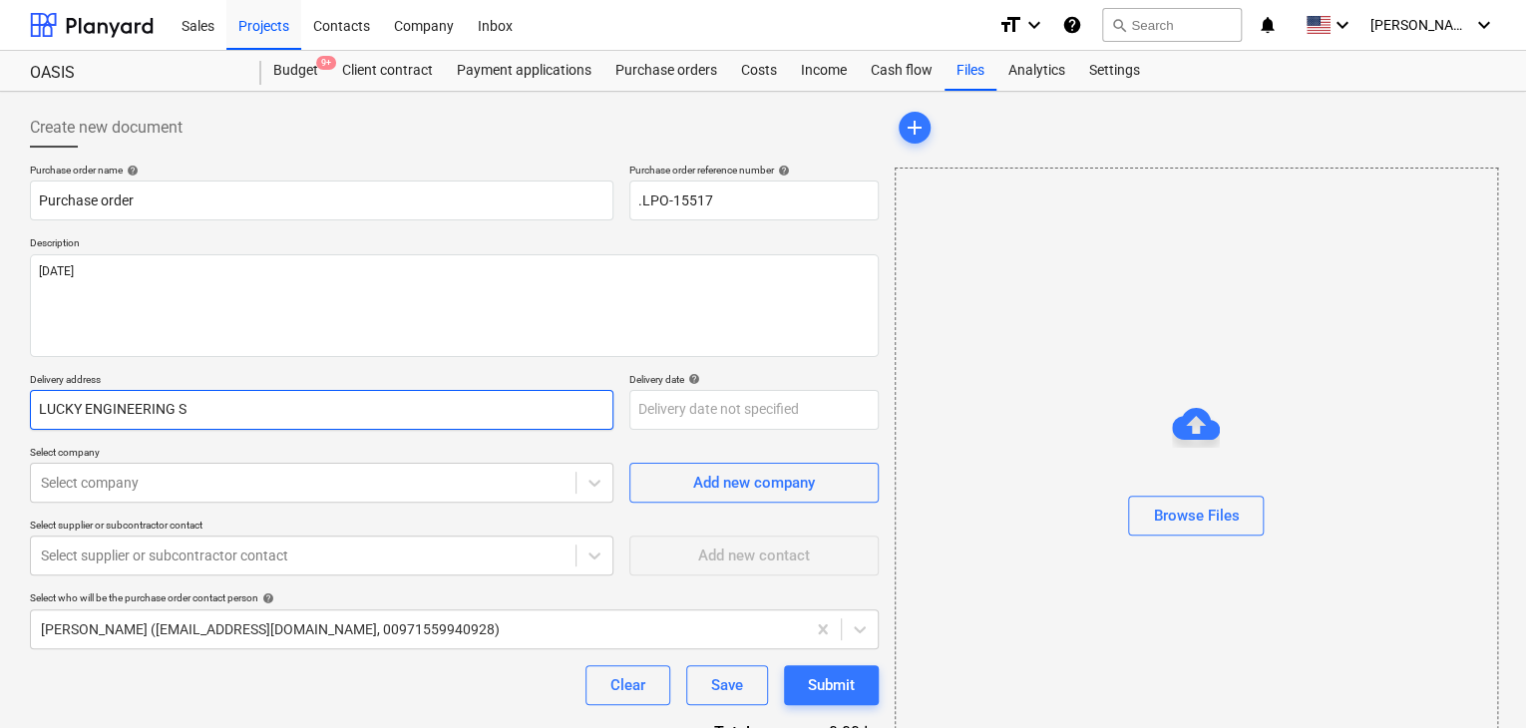
type input "LUCKY ENGINEERING SE"
type textarea "x"
type input "LUCKY ENGINEERING SER"
type textarea "x"
type input "LUCKY ENGINEERING SERV"
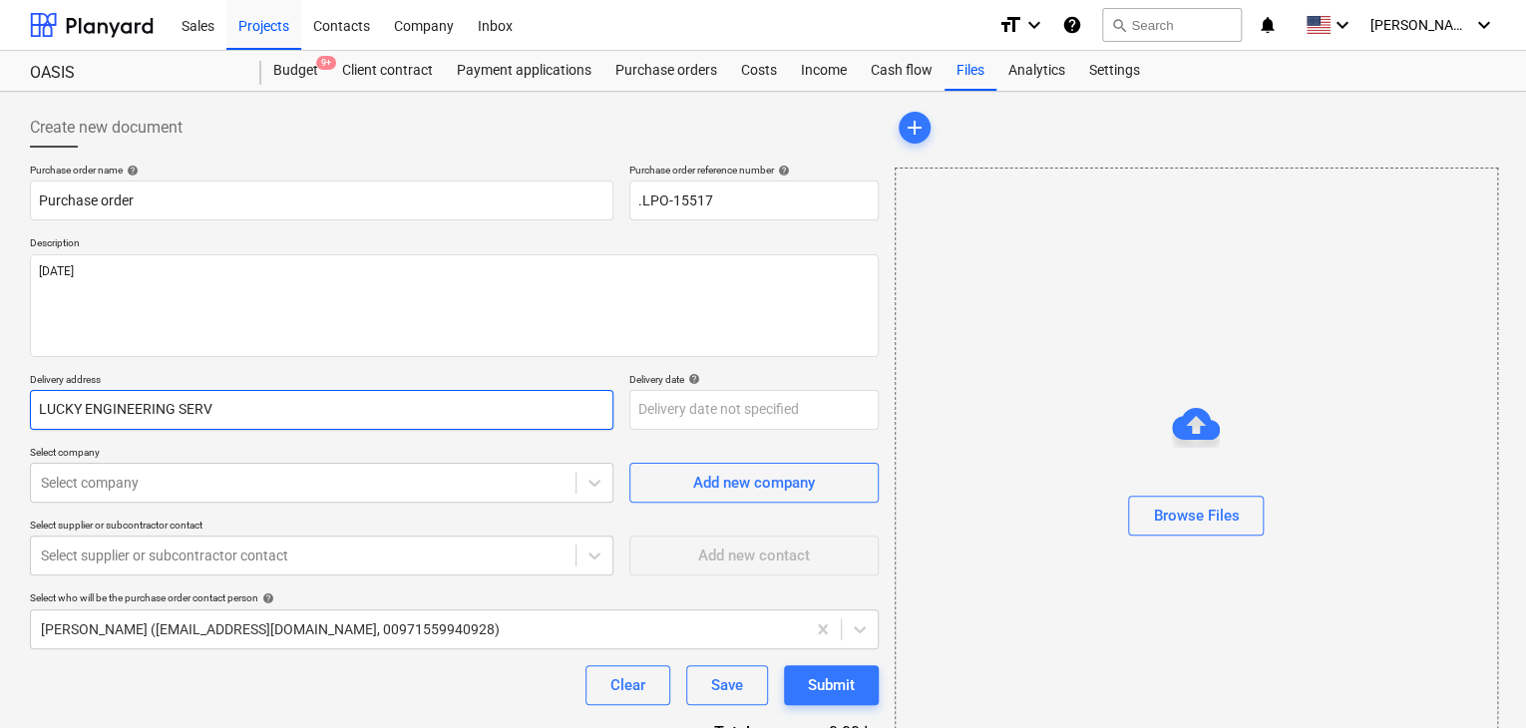
type textarea "x"
type input "LUCKY ENGINEERING SERVI"
type textarea "x"
type input "LUCKY ENGINEERING SERVIC"
type textarea "x"
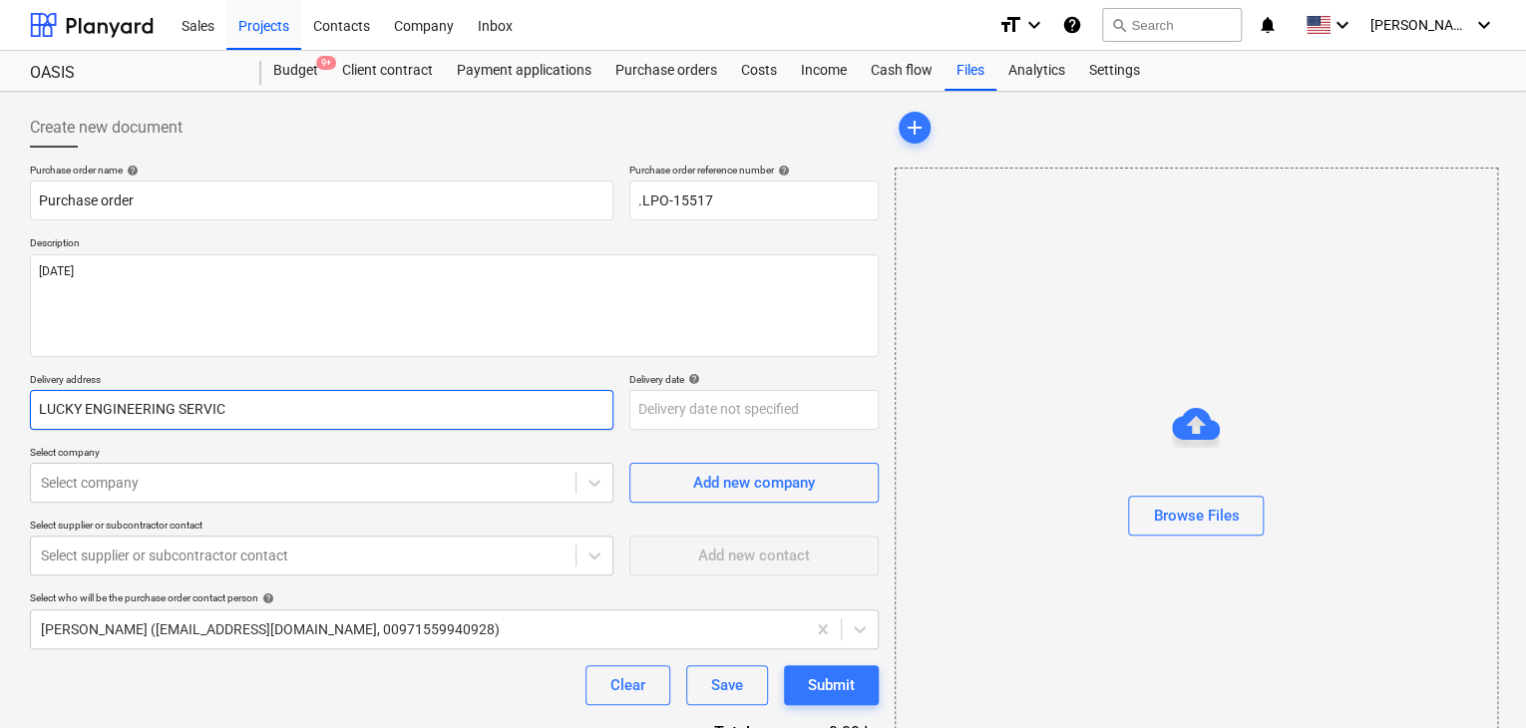
type input "LUCKY ENGINEERING SERVICE"
type textarea "x"
type input "LUCKY ENGINEERING SERVICES"
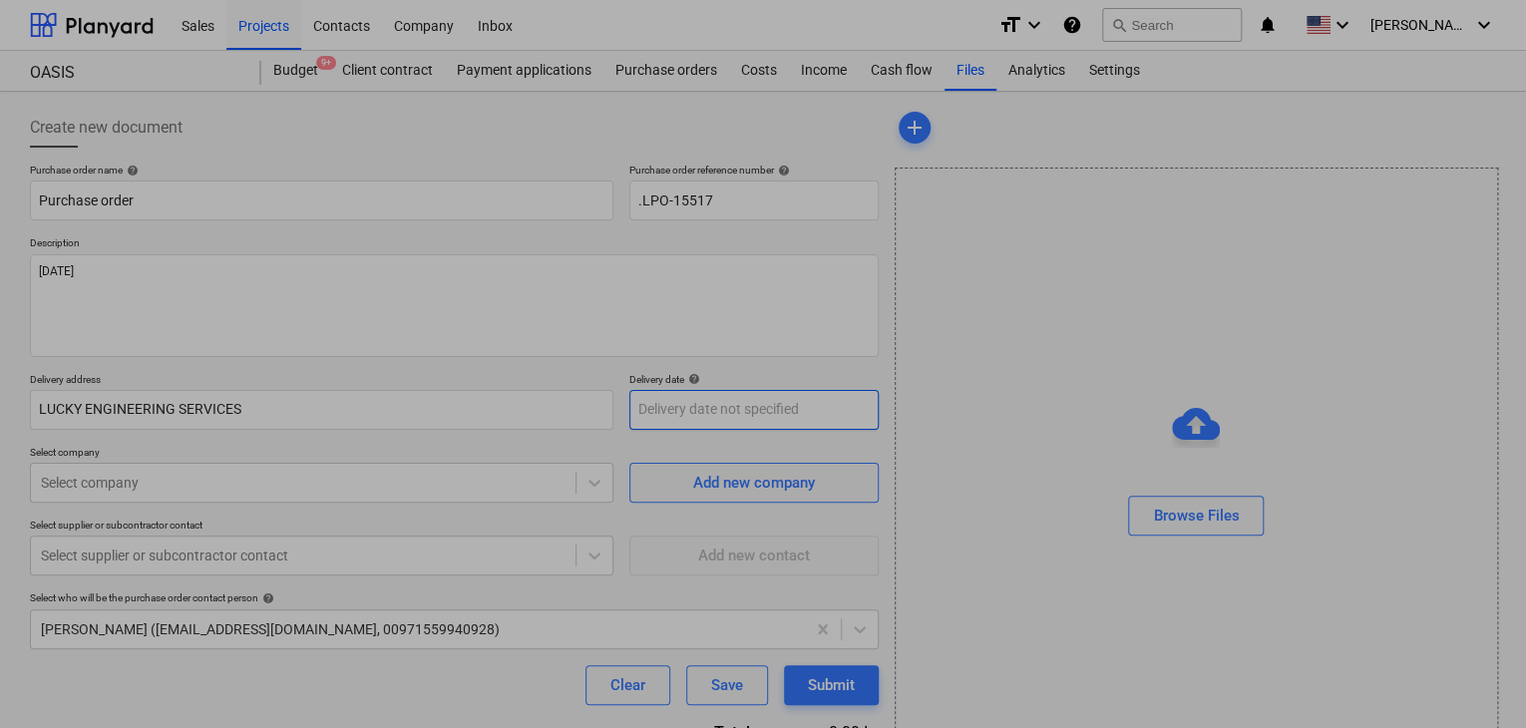
click at [707, 412] on body "Sales Projects Contacts Company Inbox format_size keyboard_arrow_down help sear…" at bounding box center [763, 364] width 1526 height 728
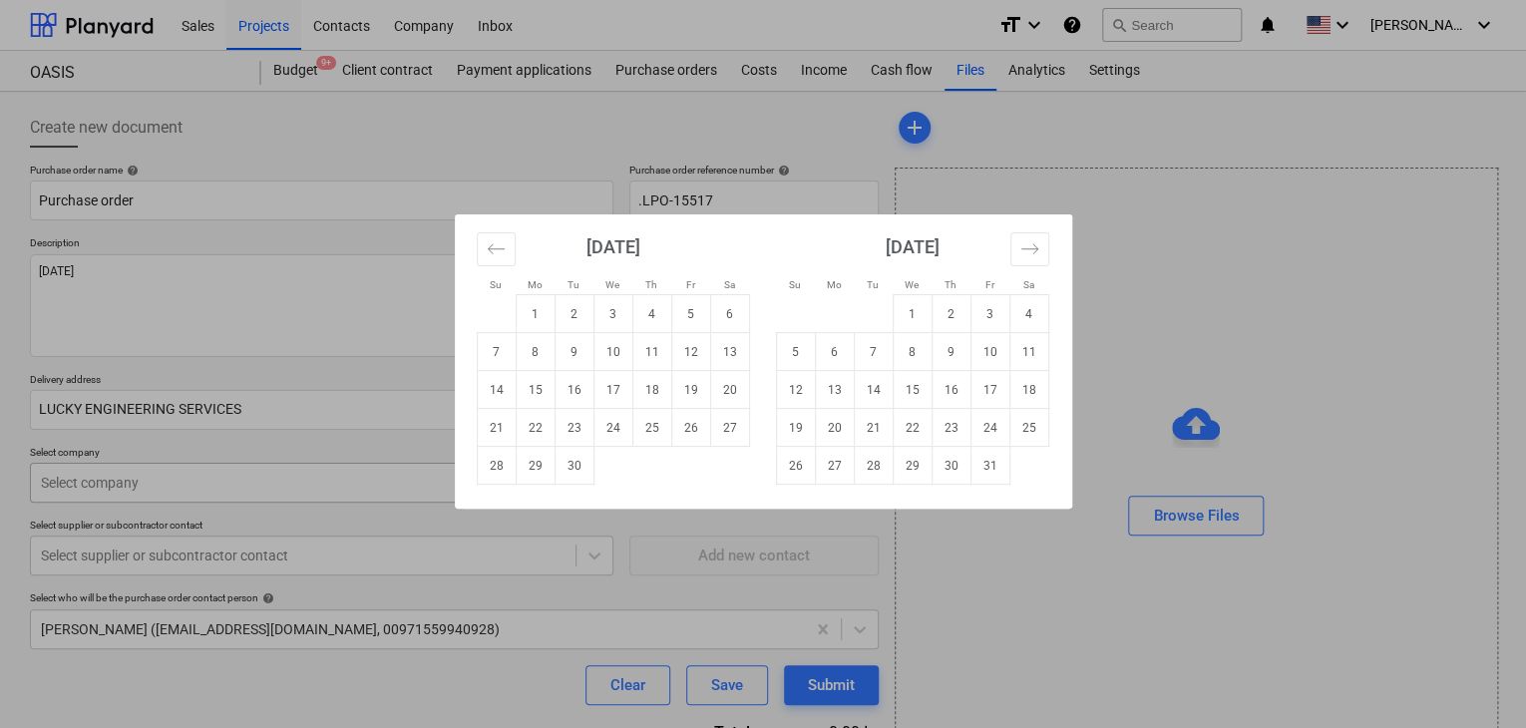
drag, startPoint x: 570, startPoint y: 470, endPoint x: 542, endPoint y: 473, distance: 28.1
click at [569, 470] on td "30" at bounding box center [574, 466] width 39 height 38
type textarea "x"
type input "[DATE]"
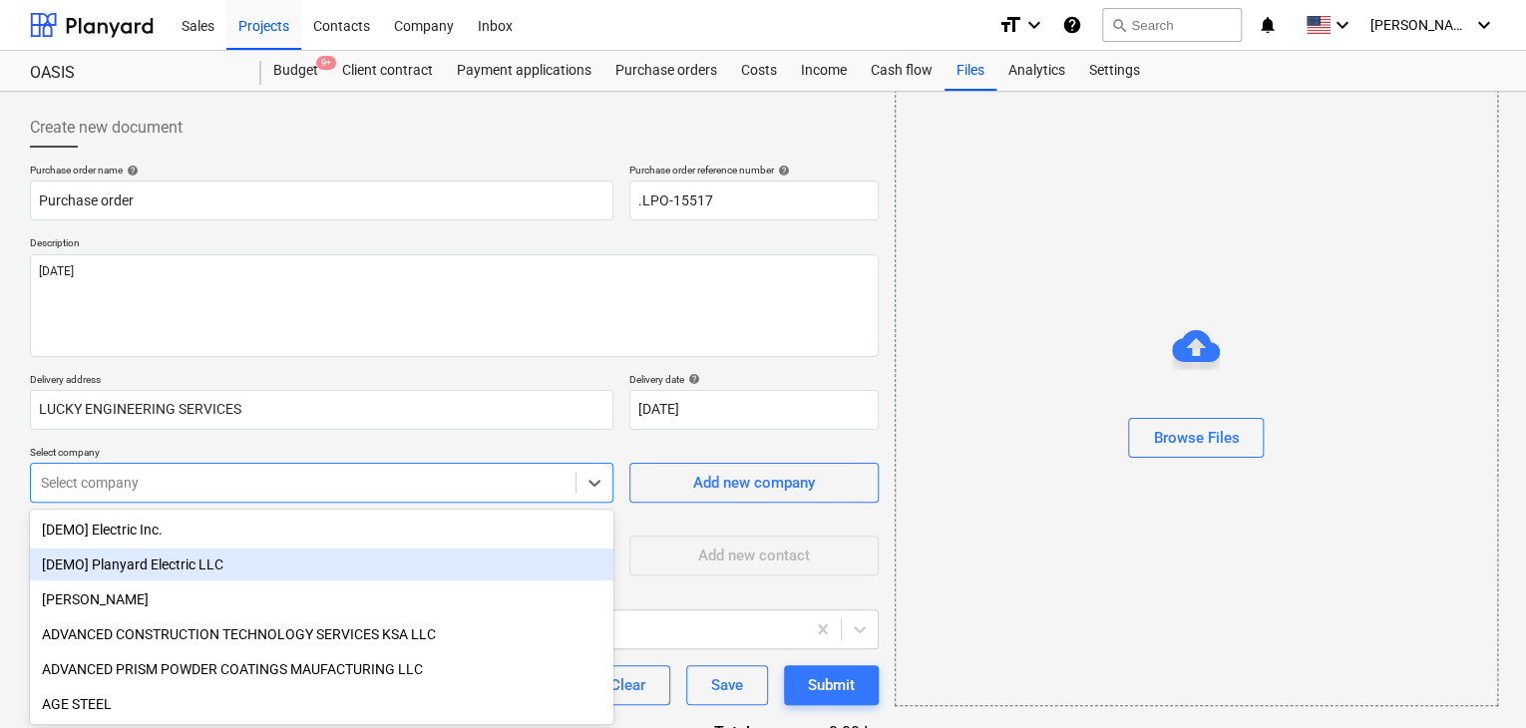
scroll to position [93, 0]
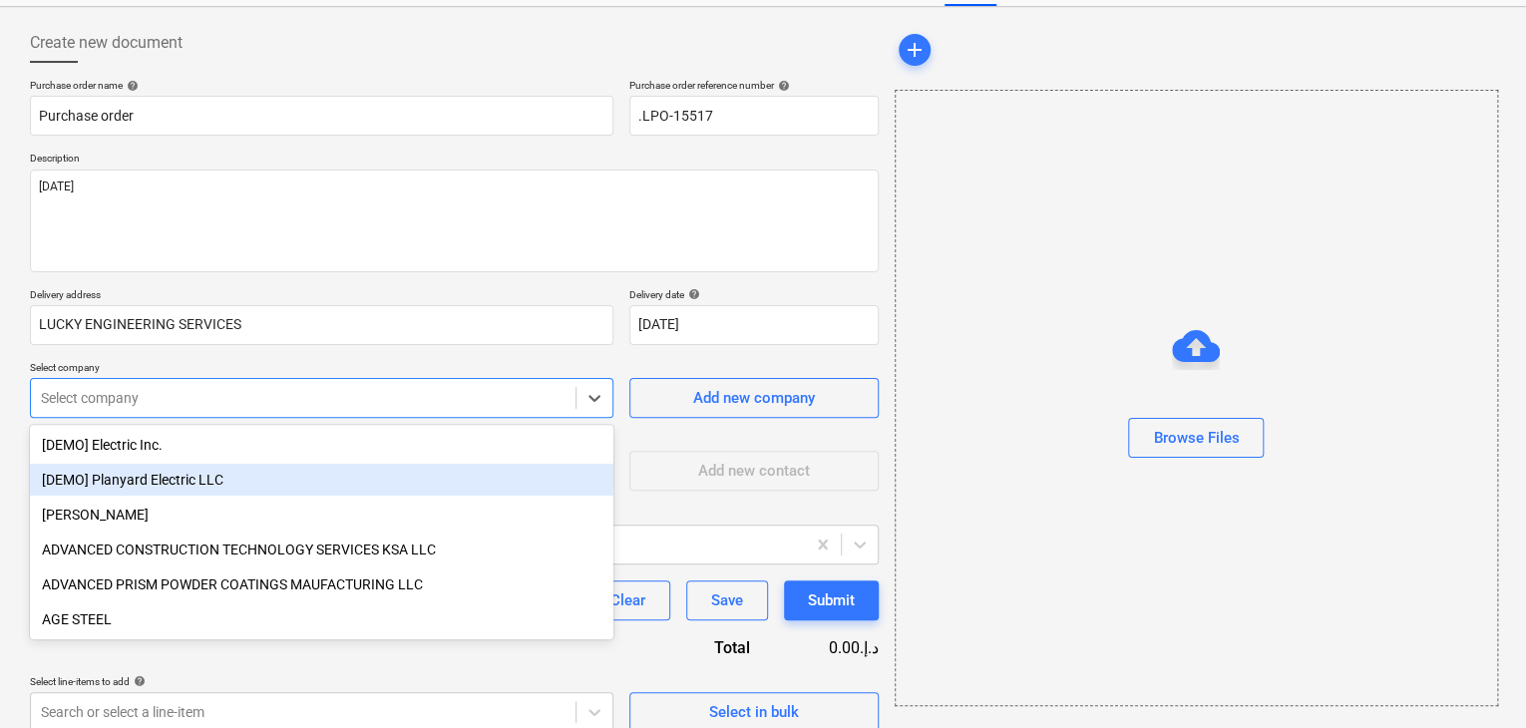
click at [227, 482] on body "Sales Projects Contacts Company Inbox format_size keyboard_arrow_down help sear…" at bounding box center [763, 279] width 1526 height 728
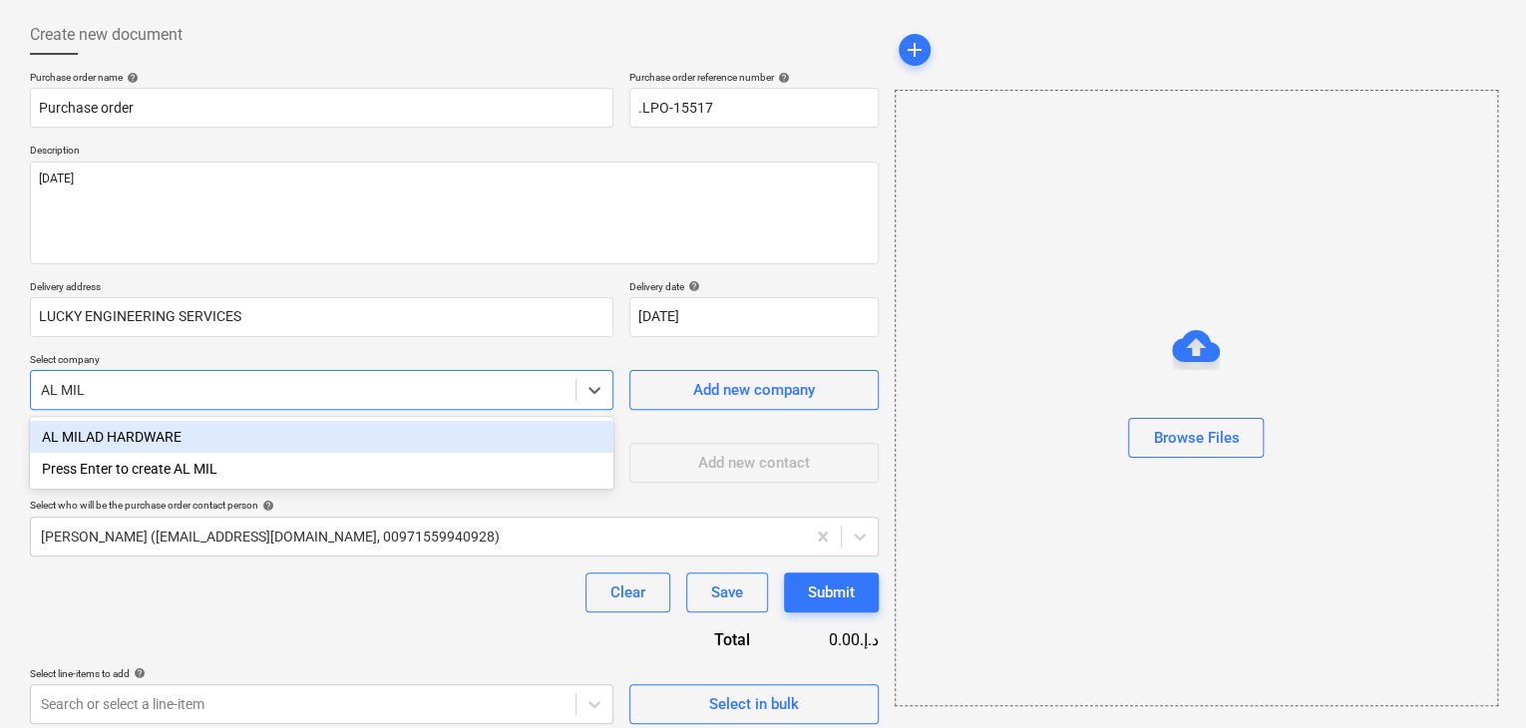
type input "AL MILA"
click at [239, 440] on div "AL MILAD HARDWARE" at bounding box center [322, 437] width 584 height 32
type textarea "x"
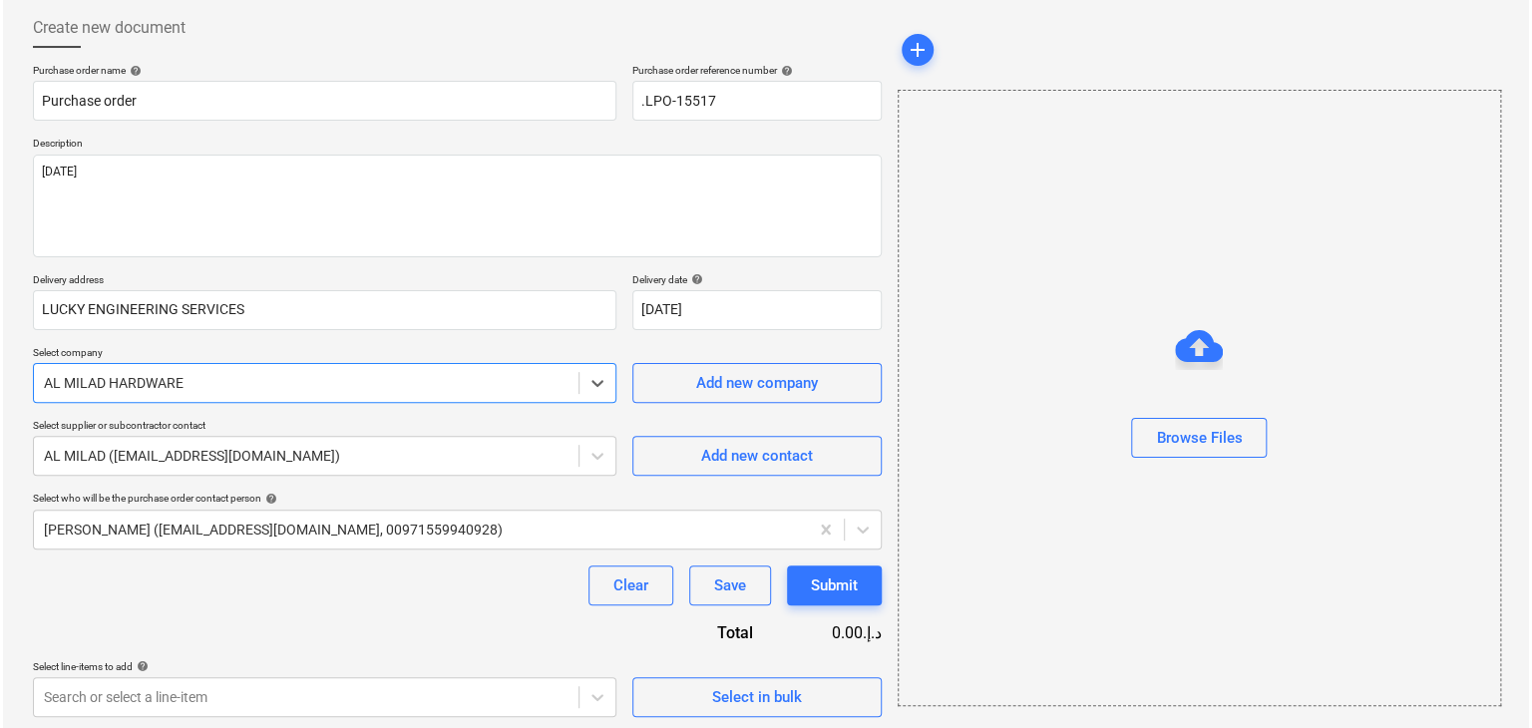
scroll to position [104, 0]
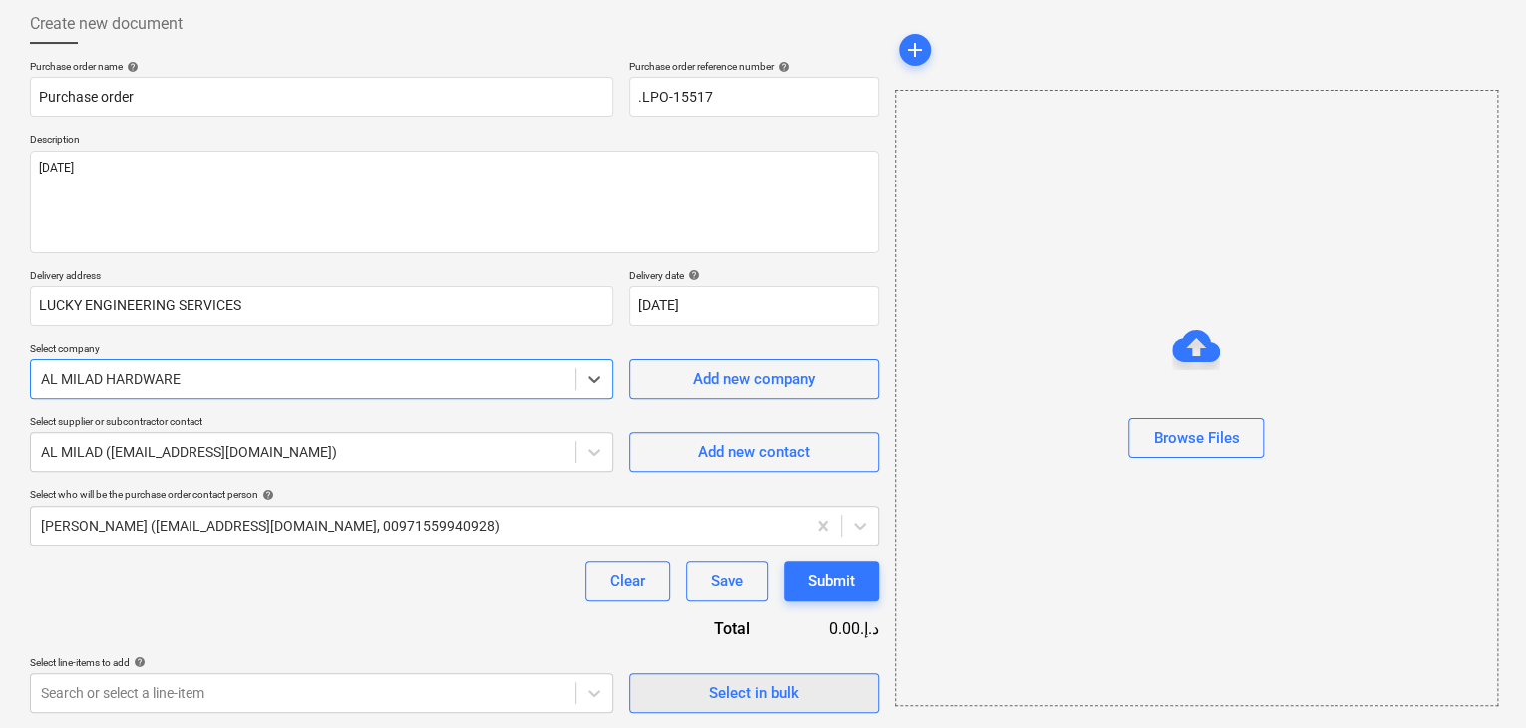
click at [714, 688] on div "Select in bulk" at bounding box center [754, 693] width 90 height 26
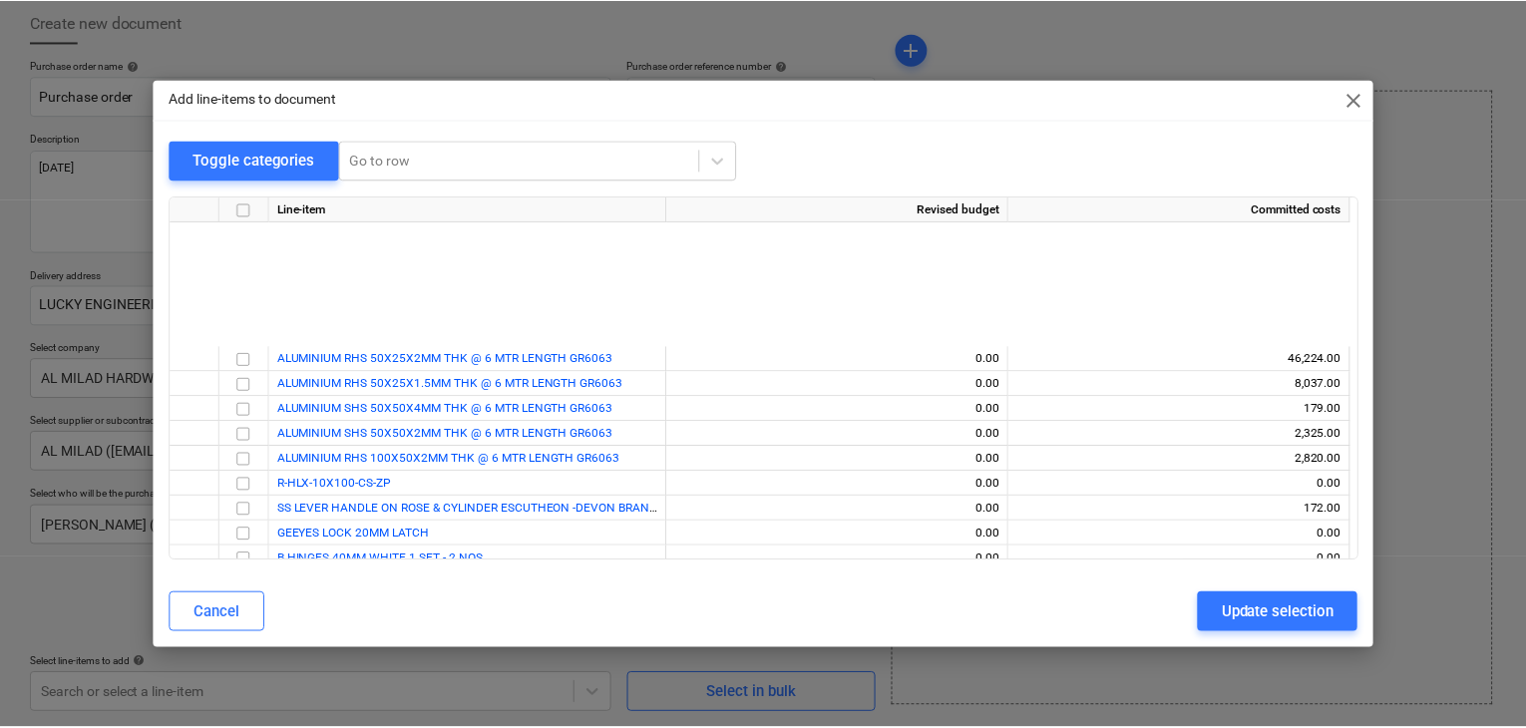
scroll to position [1284, 0]
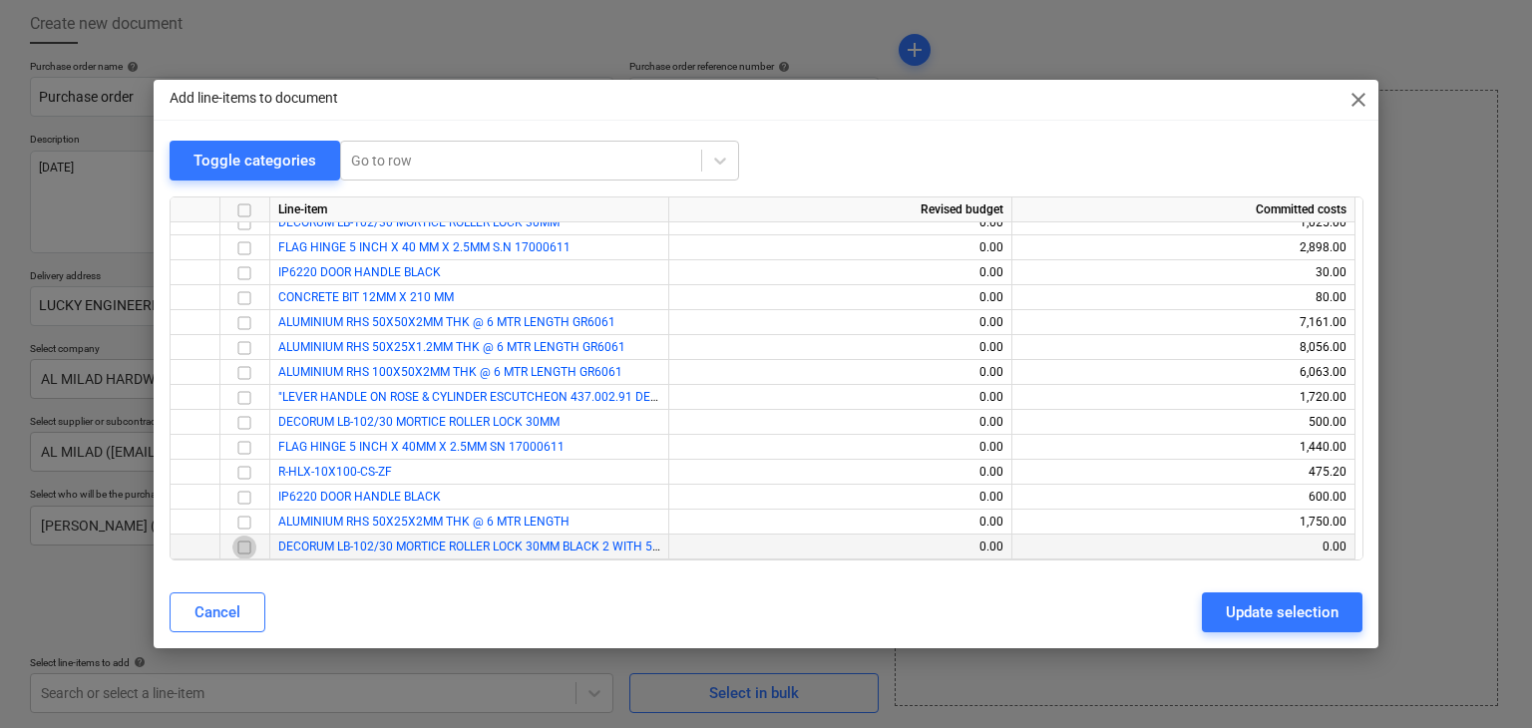
click at [243, 544] on input "checkbox" at bounding box center [244, 548] width 24 height 24
click at [1217, 614] on button "Update selection" at bounding box center [1282, 613] width 161 height 40
type textarea "x"
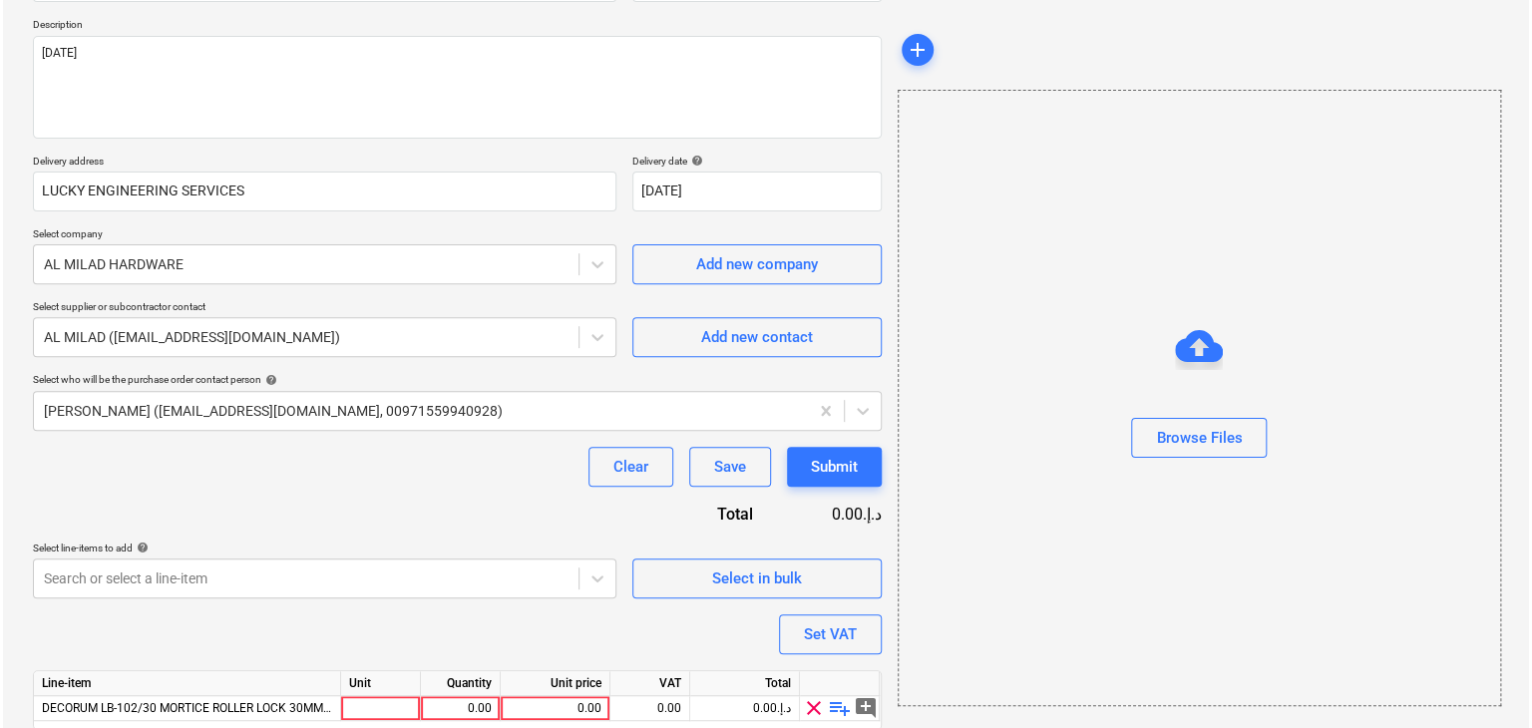
scroll to position [291, 0]
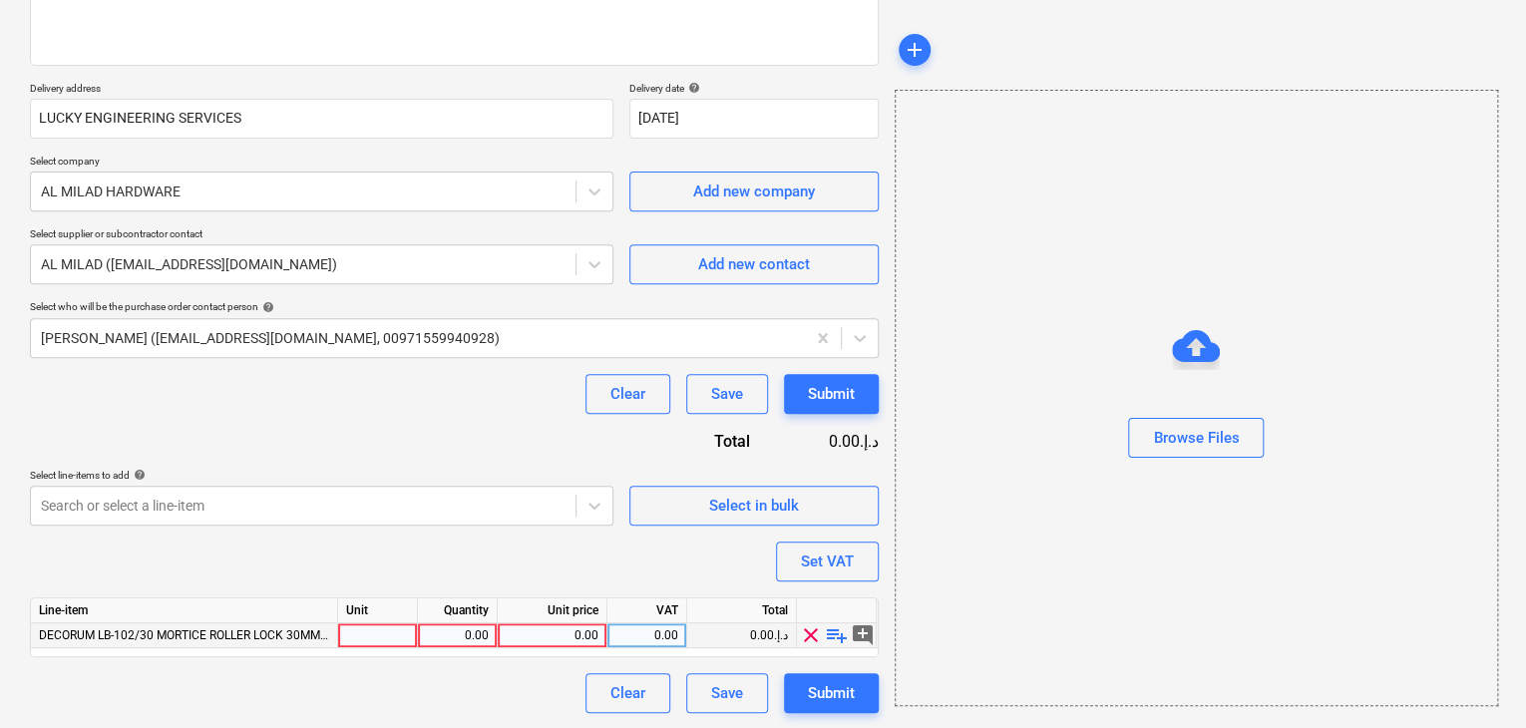
click at [403, 637] on div at bounding box center [378, 636] width 80 height 25
type input "NO"
drag, startPoint x: 411, startPoint y: 638, endPoint x: 472, endPoint y: 640, distance: 60.9
click at [0, 0] on div "DECORUM LB-102/30 MORTICE ROLLER LOCK 30MM BLACK 2 WITH 54MM CYLINDER NO 0.00 0…" at bounding box center [0, 0] width 0 height 0
type textarea "x"
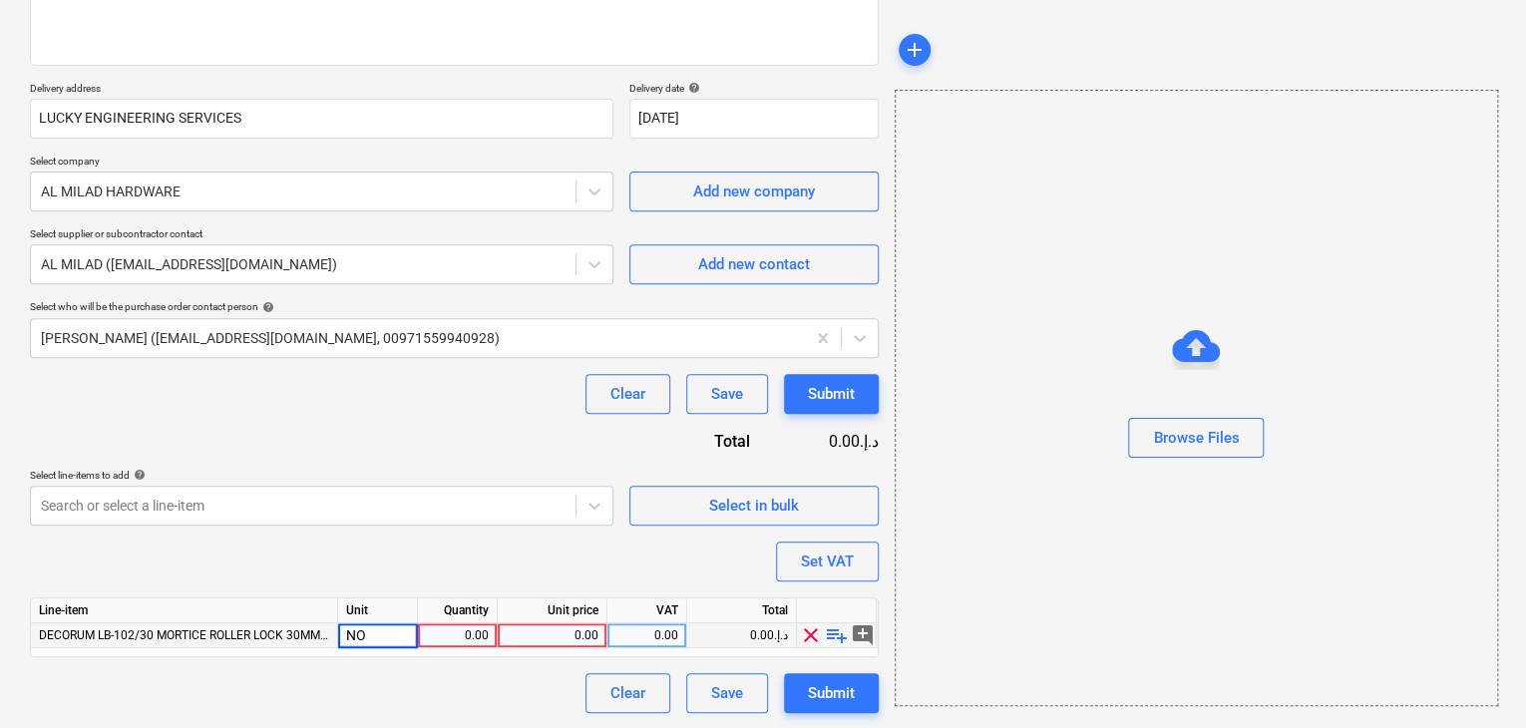
click at [472, 640] on div "0.00" at bounding box center [457, 636] width 63 height 25
type input "1"
type textarea "x"
click at [516, 638] on div "0.00" at bounding box center [552, 636] width 93 height 25
type input "28"
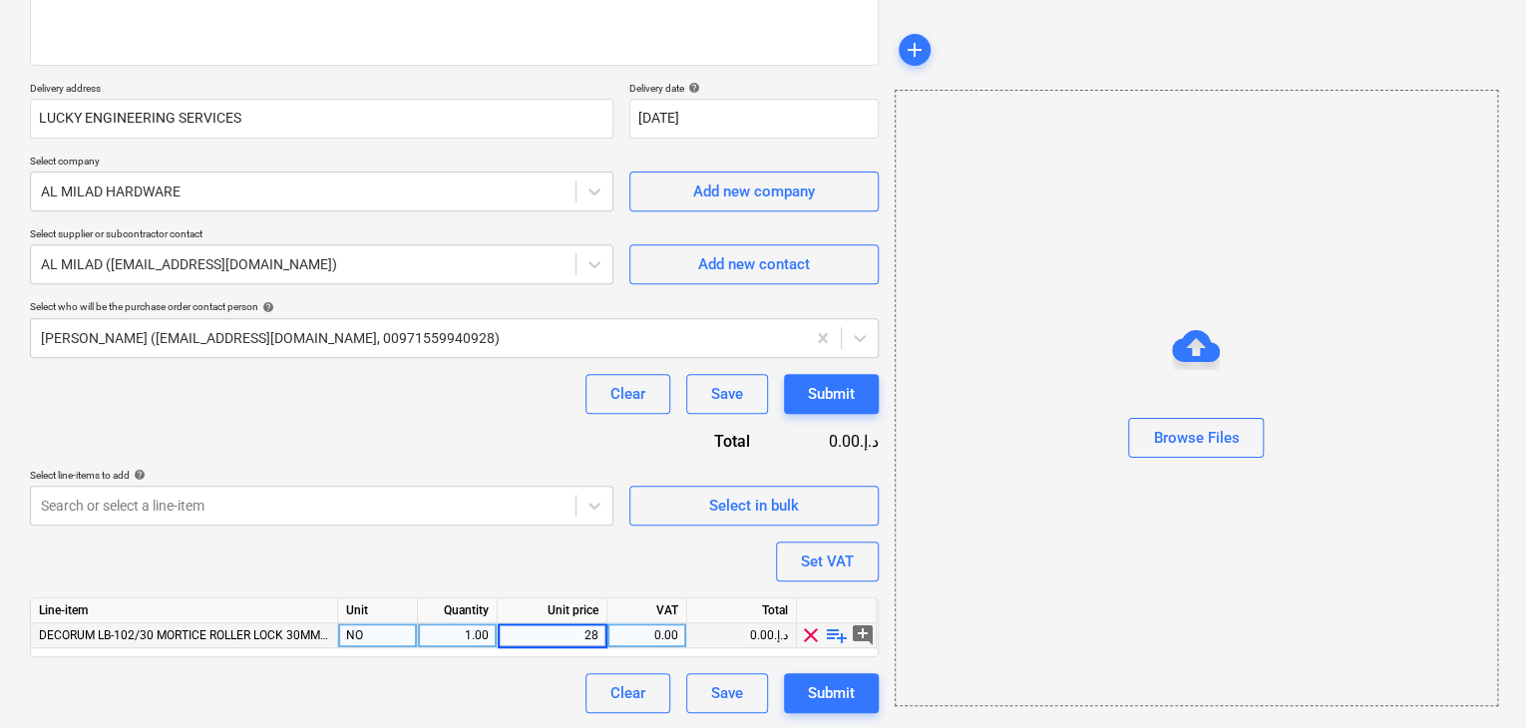
type textarea "x"
drag, startPoint x: 1015, startPoint y: 555, endPoint x: 861, endPoint y: 543, distance: 154.1
click at [1008, 555] on div "Browse Files" at bounding box center [1197, 398] width 604 height 617
click at [822, 566] on div "Set VAT" at bounding box center [827, 562] width 53 height 26
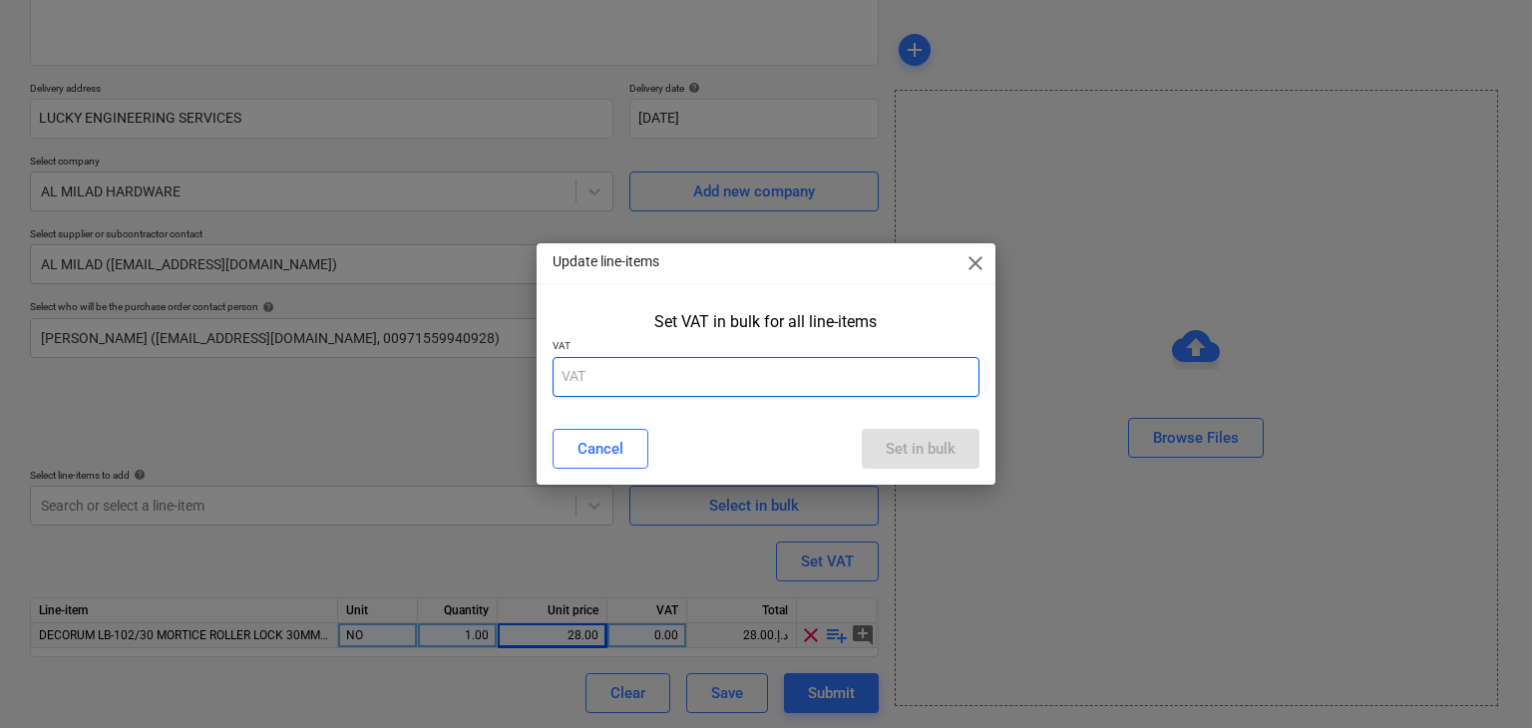
click at [648, 372] on input "text" at bounding box center [767, 377] width 428 height 40
type input "5"
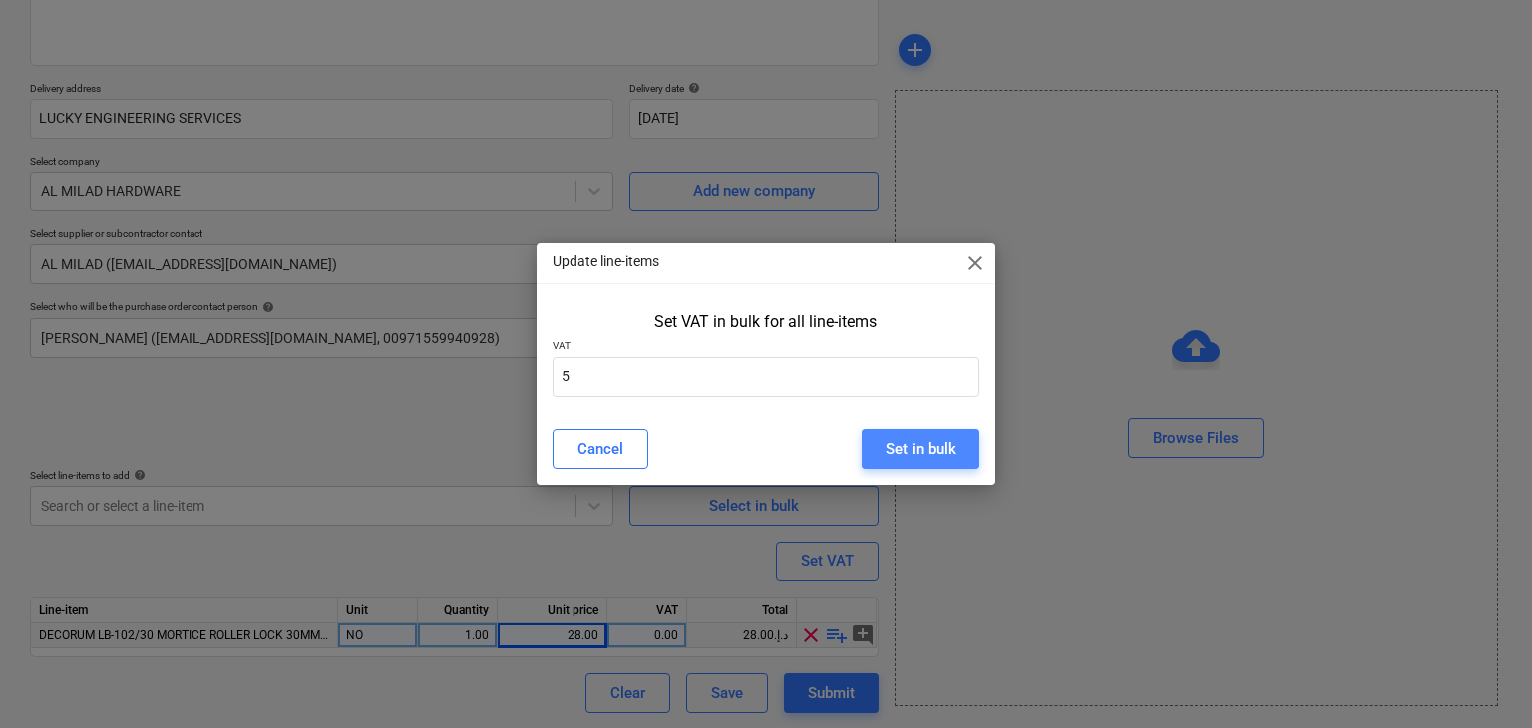
click at [918, 431] on button "Set in bulk" at bounding box center [921, 449] width 118 height 40
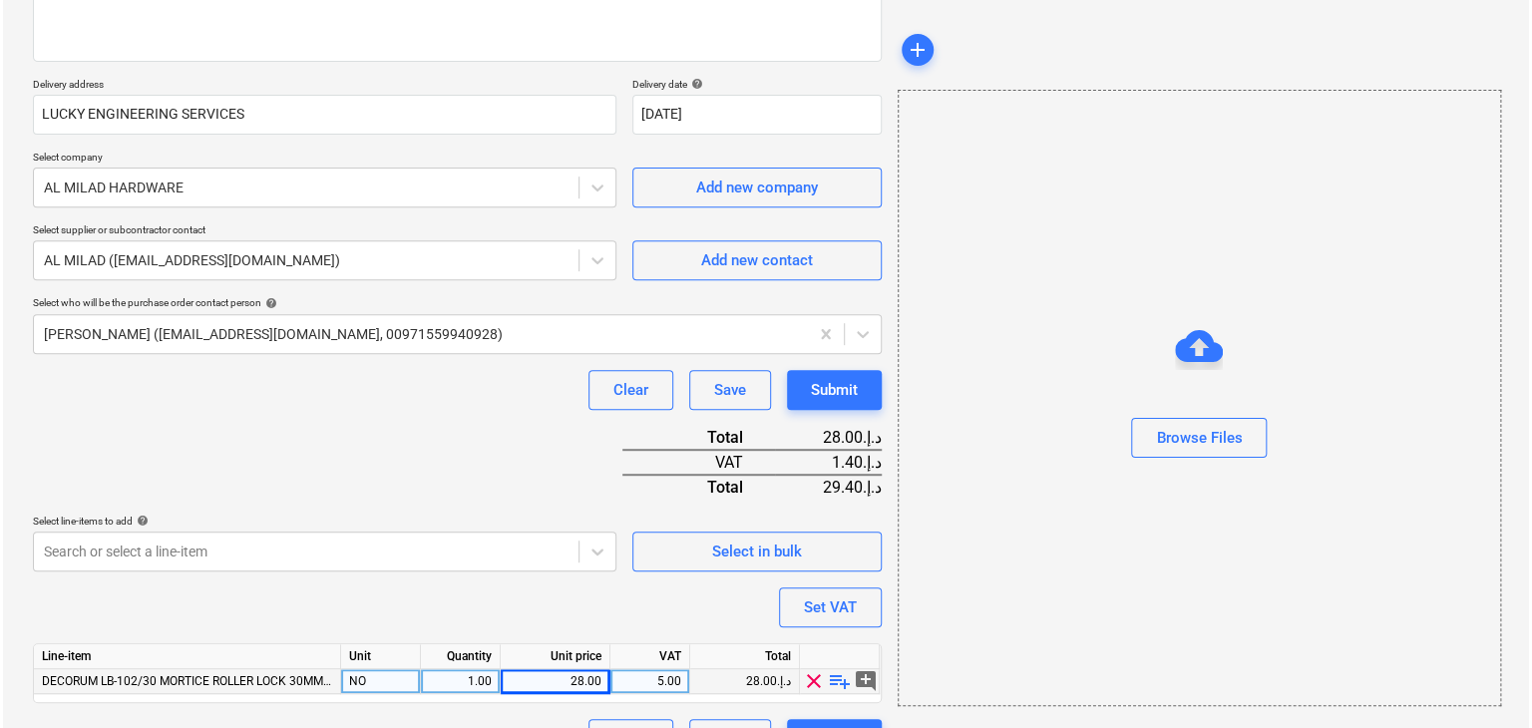
scroll to position [341, 0]
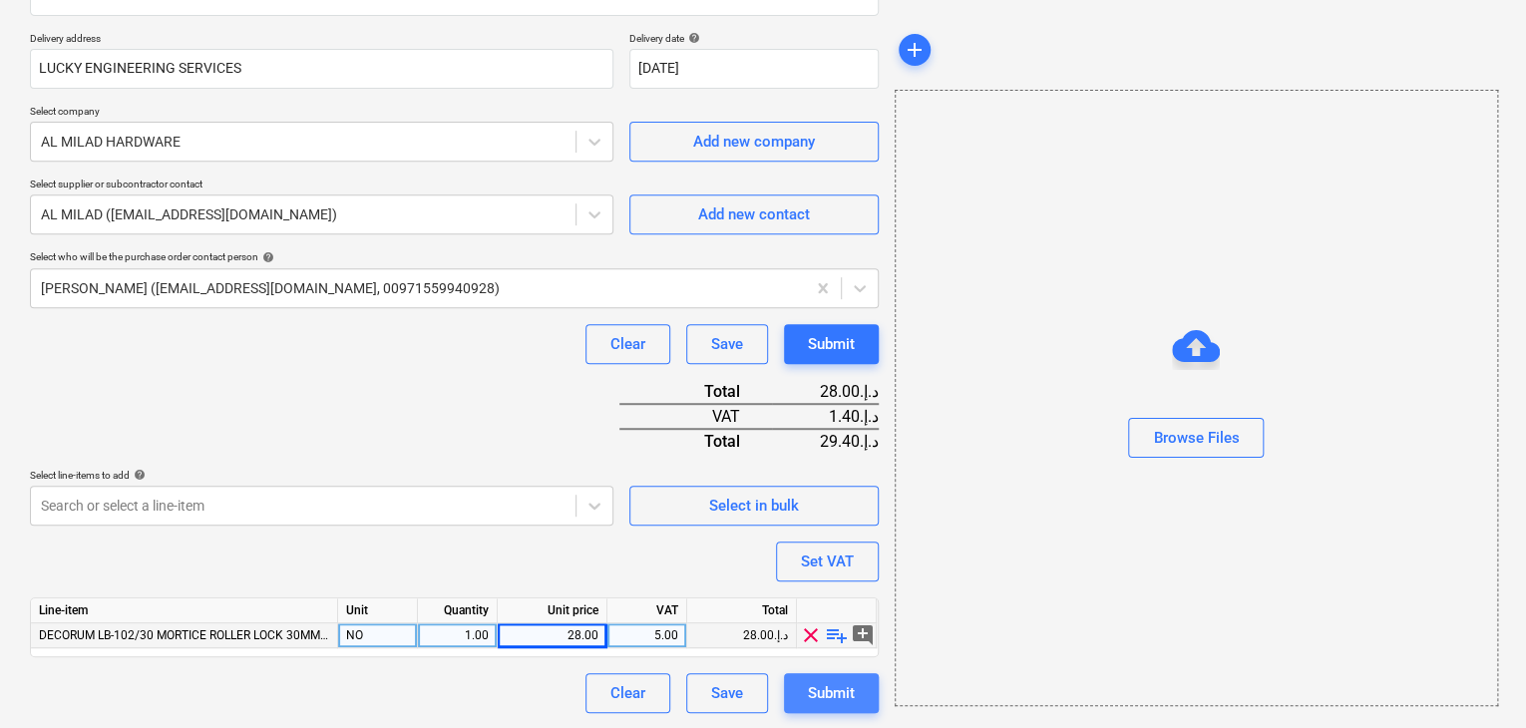
click at [830, 695] on div "Submit" at bounding box center [831, 693] width 47 height 26
type textarea "x"
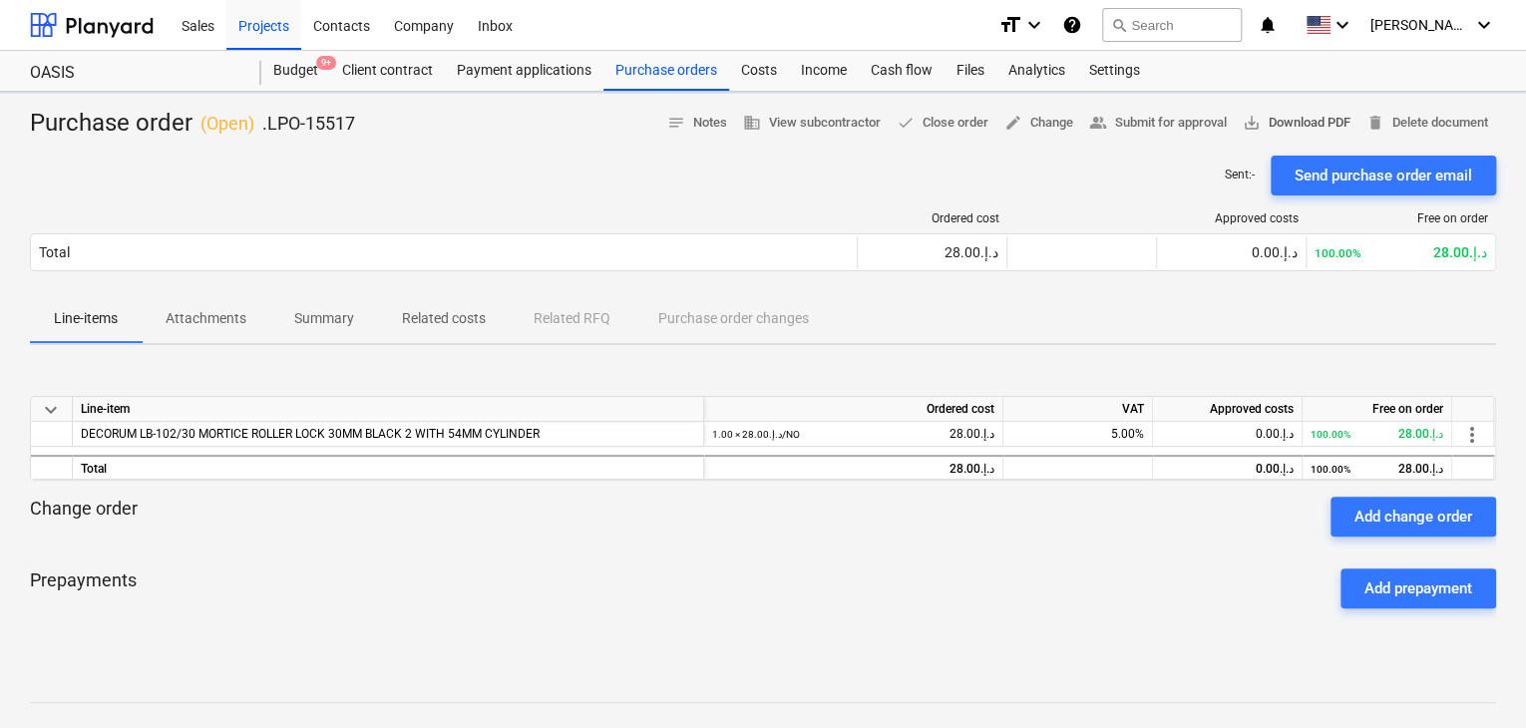
click at [1290, 114] on span "save_alt Download PDF" at bounding box center [1297, 123] width 108 height 23
